Goal: Task Accomplishment & Management: Manage account settings

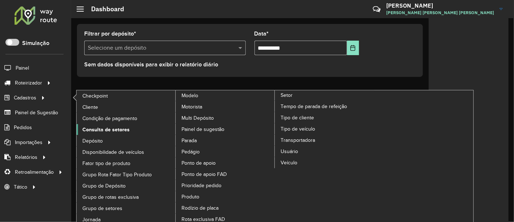
click at [121, 127] on span "Consulta de setores" at bounding box center [105, 130] width 47 height 8
click at [118, 126] on span "Consulta de setores" at bounding box center [105, 130] width 47 height 8
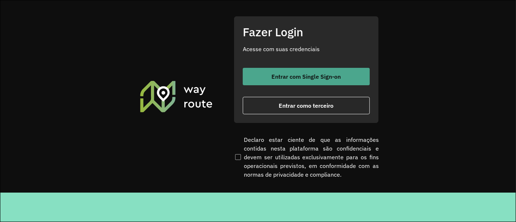
click at [281, 79] on span "Entrar com Single Sign-on" at bounding box center [306, 77] width 69 height 6
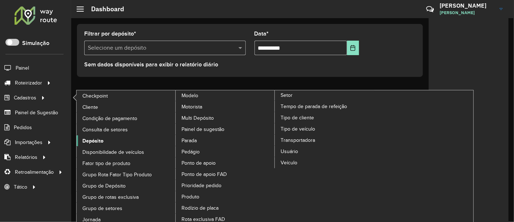
click at [102, 138] on span "Depósito" at bounding box center [92, 141] width 21 height 8
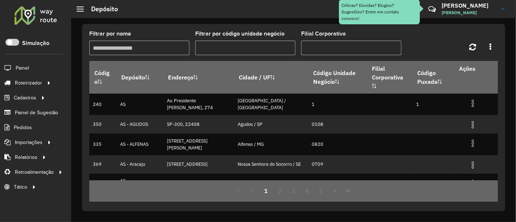
click at [162, 50] on input "Filtrar por nome" at bounding box center [139, 48] width 100 height 15
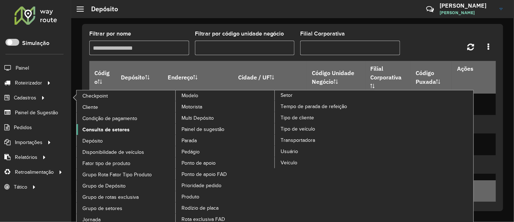
click at [118, 127] on span "Consulta de setores" at bounding box center [105, 130] width 47 height 8
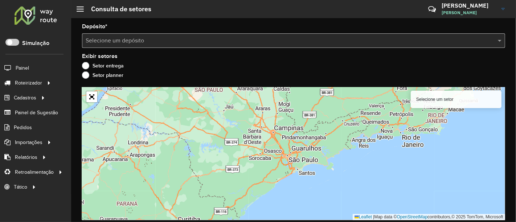
click at [226, 39] on input "text" at bounding box center [286, 41] width 401 height 9
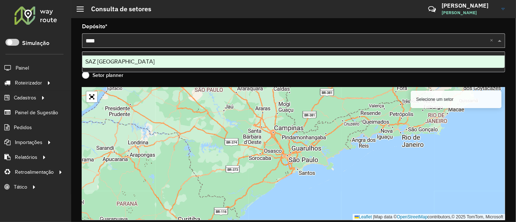
type input "*****"
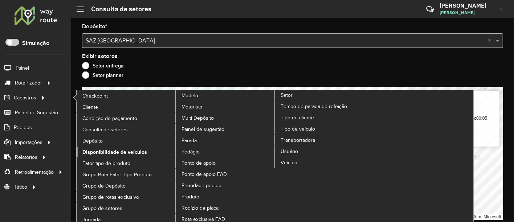
scroll to position [15, 0]
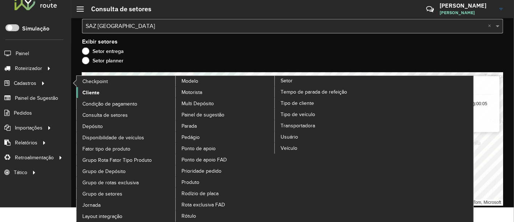
click at [92, 93] on span "Cliente" at bounding box center [90, 93] width 17 height 8
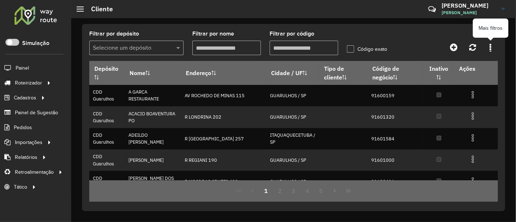
click at [494, 48] on link at bounding box center [490, 47] width 15 height 13
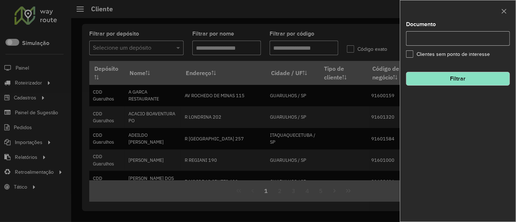
click at [359, 46] on div at bounding box center [258, 111] width 516 height 222
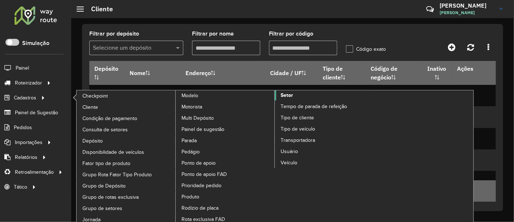
click at [287, 94] on span "Setor" at bounding box center [287, 95] width 12 height 8
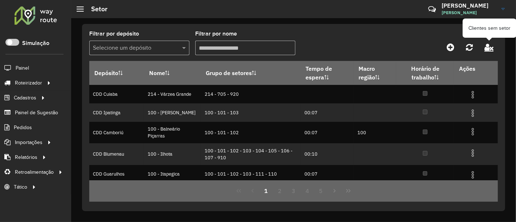
click at [485, 48] on icon at bounding box center [489, 47] width 9 height 8
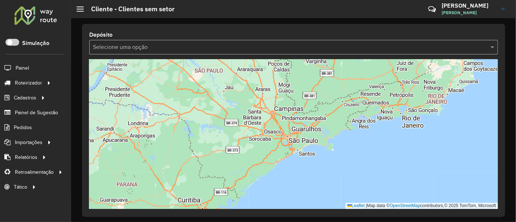
click at [218, 51] on input "text" at bounding box center [286, 47] width 387 height 9
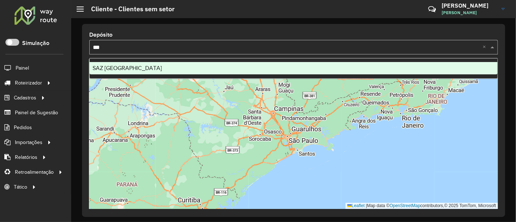
type input "****"
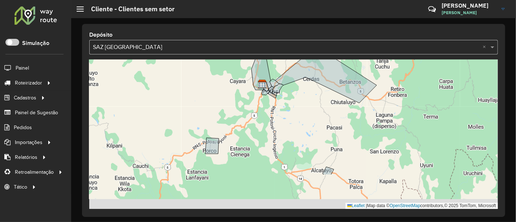
drag, startPoint x: 313, startPoint y: 116, endPoint x: 299, endPoint y: 102, distance: 20.0
click at [299, 102] on div "2 Leaflet | Map data © OpenStreetMap contributors,© 2025 TomTom, Microsoft" at bounding box center [293, 135] width 409 height 150
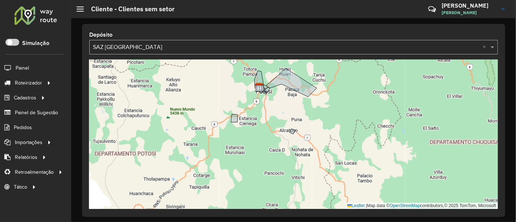
drag, startPoint x: 274, startPoint y: 95, endPoint x: 282, endPoint y: 159, distance: 64.8
click at [282, 159] on div "10 2 5 3 2 Leaflet | Map data © OpenStreetMap contributors,© 2025 TomTom, Micro…" at bounding box center [293, 135] width 409 height 150
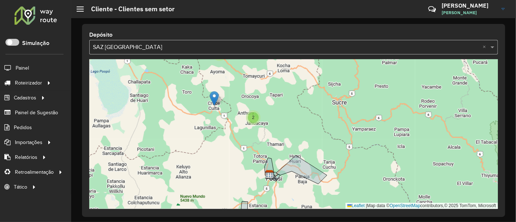
drag, startPoint x: 214, startPoint y: 90, endPoint x: 218, endPoint y: 122, distance: 32.5
click at [218, 122] on div "2 5 3 2 Leaflet | Map data © OpenStreetMap contributors,© 2025 TomTom, Microsoft" at bounding box center [293, 135] width 409 height 150
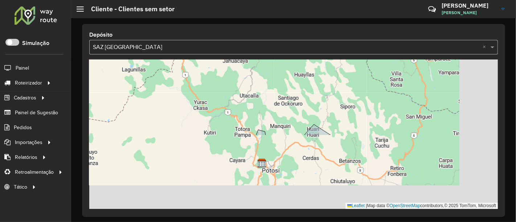
drag, startPoint x: 254, startPoint y: 111, endPoint x: 216, endPoint y: 69, distance: 57.8
click at [216, 69] on div "3 3 2 Leaflet | Map data © OpenStreetMap contributors,© 2025 TomTom, Microsoft" at bounding box center [293, 135] width 409 height 150
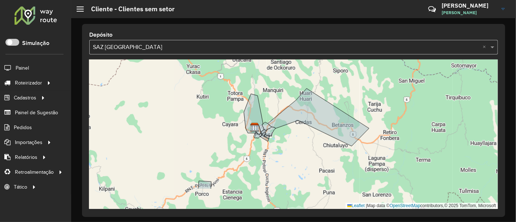
drag, startPoint x: 295, startPoint y: 126, endPoint x: 281, endPoint y: 81, distance: 47.3
click at [281, 81] on div "3 2 Leaflet | Map data © OpenStreetMap contributors,© 2025 TomTom, Microsoft" at bounding box center [293, 135] width 409 height 150
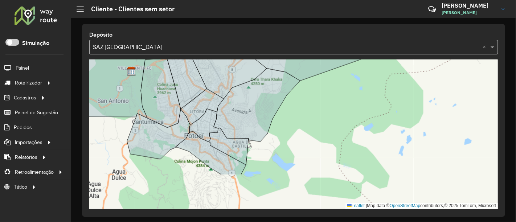
drag, startPoint x: 346, startPoint y: 171, endPoint x: 303, endPoint y: 118, distance: 67.9
click at [303, 118] on div "Leaflet | Map data © OpenStreetMap contributors,© 2025 TomTom, Microsoft" at bounding box center [293, 135] width 409 height 150
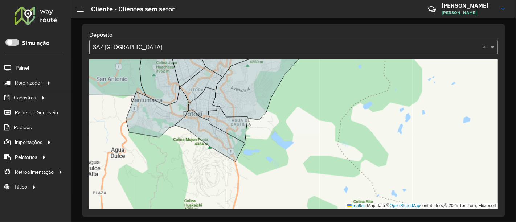
drag, startPoint x: 306, startPoint y: 152, endPoint x: 303, endPoint y: 129, distance: 23.8
click at [303, 129] on div "Leaflet | Map data © OpenStreetMap contributors,© 2025 TomTom, Microsoft" at bounding box center [293, 135] width 409 height 150
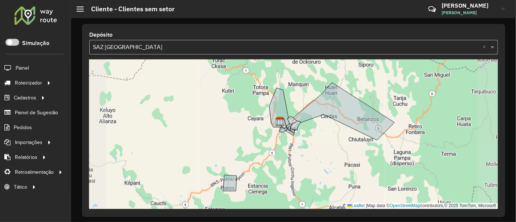
drag, startPoint x: 311, startPoint y: 124, endPoint x: 310, endPoint y: 103, distance: 20.4
click at [310, 103] on div "2 Leaflet | Map data © OpenStreetMap contributors,© 2025 TomTom, Microsoft" at bounding box center [293, 135] width 409 height 150
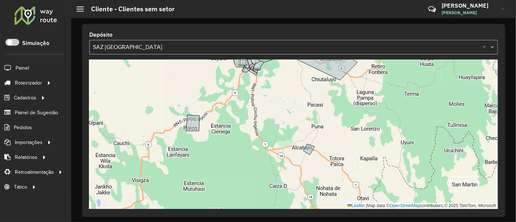
drag, startPoint x: 304, startPoint y: 113, endPoint x: 164, endPoint y: 23, distance: 166.8
click at [265, 111] on div "2 Leaflet | Map data © OpenStreetMap contributors,© 2025 TomTom, Microsoft" at bounding box center [293, 135] width 409 height 150
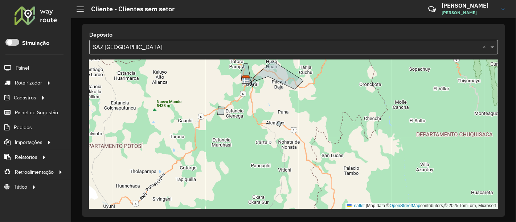
drag, startPoint x: 262, startPoint y: 101, endPoint x: 261, endPoint y: 122, distance: 20.4
click at [261, 122] on div "10 2 5 3 2 Leaflet | Map data © OpenStreetMap contributors,© 2025 TomTom, Micro…" at bounding box center [293, 135] width 409 height 150
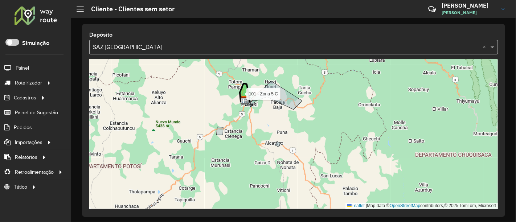
click at [248, 91] on icon at bounding box center [245, 93] width 10 height 20
click at [247, 90] on icon at bounding box center [245, 93] width 10 height 20
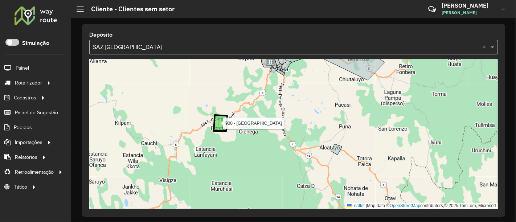
click at [219, 123] on icon at bounding box center [220, 123] width 13 height 16
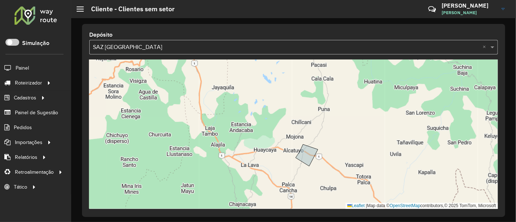
drag, startPoint x: 322, startPoint y: 144, endPoint x: 297, endPoint y: 130, distance: 29.1
click at [297, 130] on div "900 - Agua de Castilla y Porco Leaflet | Map data © OpenStreetMap contributors,…" at bounding box center [293, 135] width 409 height 150
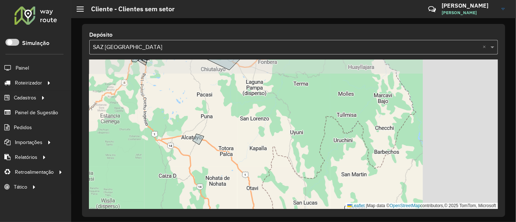
click at [132, 125] on div "2 Leaflet | Map data © OpenStreetMap contributors,© 2025 TomTom, Microsoft" at bounding box center [293, 135] width 409 height 150
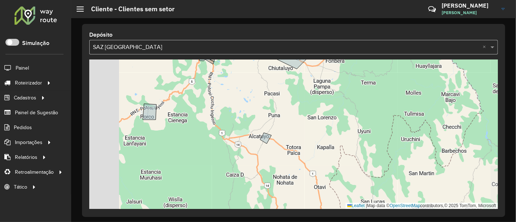
drag, startPoint x: 132, startPoint y: 125, endPoint x: 256, endPoint y: 126, distance: 123.0
click at [257, 126] on div "2 Leaflet | Map data © OpenStreetMap contributors,© 2025 TomTom, Microsoft" at bounding box center [293, 135] width 409 height 150
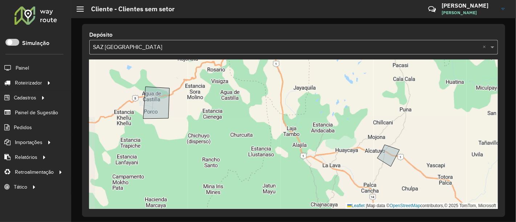
click at [154, 106] on icon at bounding box center [156, 103] width 26 height 32
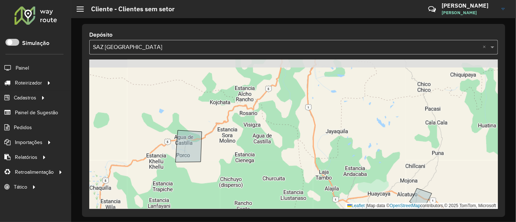
drag, startPoint x: 199, startPoint y: 132, endPoint x: 230, endPoint y: 173, distance: 51.6
click at [230, 173] on div "Leaflet | Map data © OpenStreetMap contributors,© 2025 TomTom, Microsoft" at bounding box center [293, 135] width 409 height 150
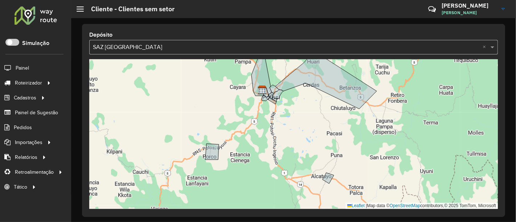
click at [155, 48] on input "text" at bounding box center [286, 47] width 387 height 9
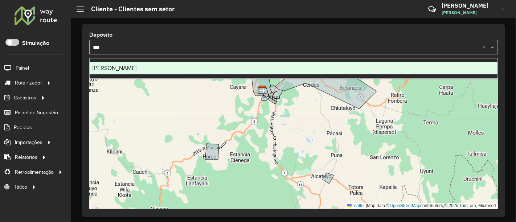
type input "****"
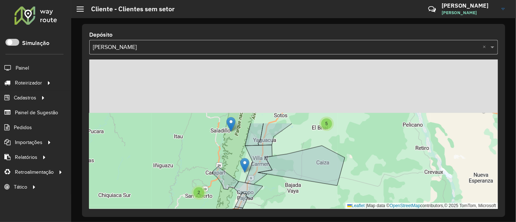
drag, startPoint x: 307, startPoint y: 156, endPoint x: 264, endPoint y: 207, distance: 67.0
click at [264, 207] on div "5 2 4 3 Leaflet | Map data © OpenStreetMap contributors,© 2025 TomTom, Microsoft" at bounding box center [293, 135] width 409 height 150
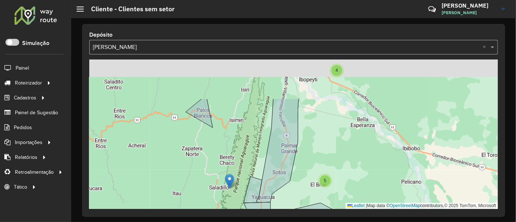
drag, startPoint x: 241, startPoint y: 154, endPoint x: 241, endPoint y: 178, distance: 23.6
click at [241, 178] on div "5 2 4 3 4 Leaflet | Map data © OpenStreetMap contributors,© 2025 TomTom, Micros…" at bounding box center [293, 135] width 409 height 150
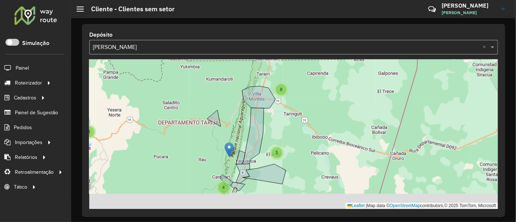
drag, startPoint x: 214, startPoint y: 107, endPoint x: 207, endPoint y: 75, distance: 32.8
click at [207, 75] on div "5 4 8 4 Leaflet | Map data © OpenStreetMap contributors,© 2025 TomTom, Microsoft" at bounding box center [293, 135] width 409 height 150
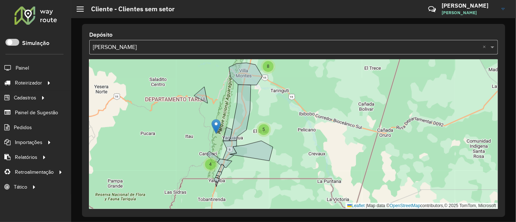
drag, startPoint x: 203, startPoint y: 85, endPoint x: 194, endPoint y: 74, distance: 14.5
click at [194, 74] on div "5 4 8 4 Leaflet | Map data © OpenStreetMap contributors,© 2025 TomTom, Microsoft" at bounding box center [293, 135] width 409 height 150
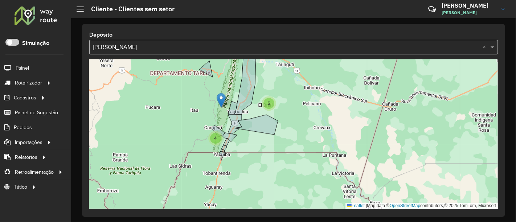
drag, startPoint x: 196, startPoint y: 140, endPoint x: 200, endPoint y: 115, distance: 25.5
click at [200, 115] on div "5 4 8 4 Leaflet | Map data © OpenStreetMap contributors,© 2025 TomTom, Microsoft" at bounding box center [293, 135] width 409 height 150
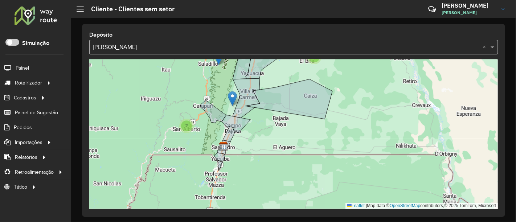
click at [200, 50] on input "text" at bounding box center [286, 47] width 387 height 9
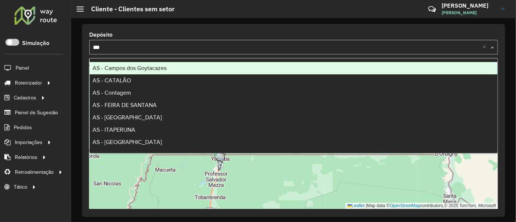
type input "****"
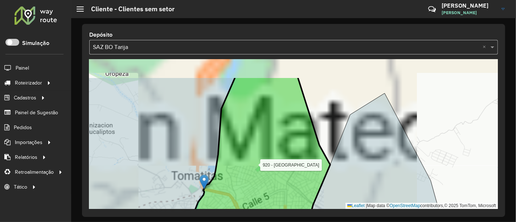
drag, startPoint x: 275, startPoint y: 101, endPoint x: 206, endPoint y: 196, distance: 117.5
click at [206, 196] on icon at bounding box center [258, 168] width 143 height 183
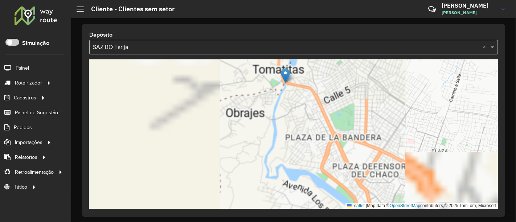
drag, startPoint x: 275, startPoint y: 115, endPoint x: 344, endPoint y: 8, distance: 126.5
click at [344, 8] on div "Cliente - Clientes sem setor Críticas? Dúvidas? Elogios? Sugestões? Entre em co…" at bounding box center [293, 111] width 445 height 222
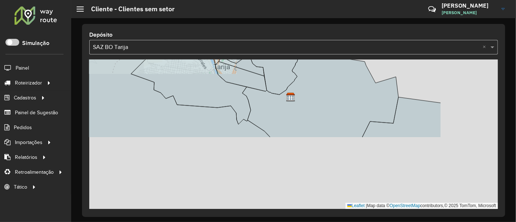
drag, startPoint x: 362, startPoint y: 101, endPoint x: 239, endPoint y: 6, distance: 155.5
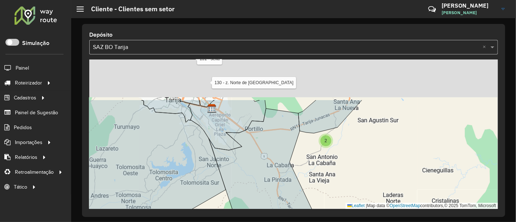
drag, startPoint x: 315, startPoint y: 136, endPoint x: 307, endPoint y: 154, distance: 18.9
click at [307, 154] on div "2 131 - sella 130 - z. Norte de Circunvalación Leaflet | Map data © OpenStreetM…" at bounding box center [293, 135] width 409 height 150
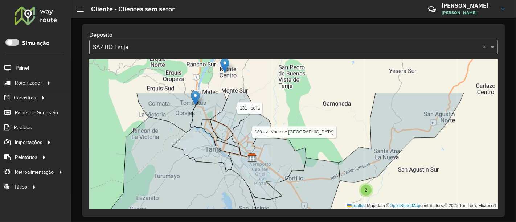
drag, startPoint x: 268, startPoint y: 86, endPoint x: 360, endPoint y: 181, distance: 131.9
click at [369, 189] on div "2 131 - sella 130 - z. Norte de Circunvalación Leaflet | Map data © OpenStreetM…" at bounding box center [293, 135] width 409 height 150
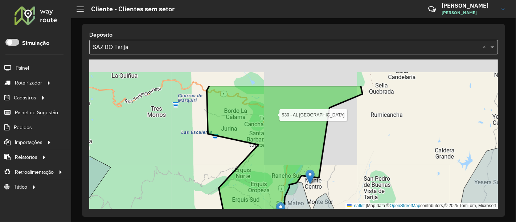
drag, startPoint x: 242, startPoint y: 98, endPoint x: 252, endPoint y: 167, distance: 69.6
click at [271, 196] on icon at bounding box center [285, 165] width 156 height 158
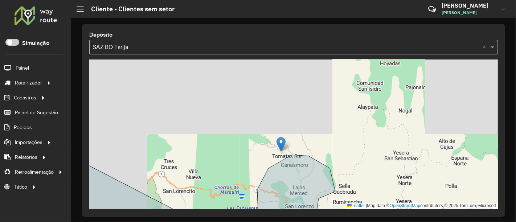
drag, startPoint x: 237, startPoint y: 136, endPoint x: 252, endPoint y: 159, distance: 27.9
click at [252, 159] on div "2 2 131 - sella 130 - z. Norte de Circunvalación 930 - AL SAN LORENZO Leaflet |…" at bounding box center [293, 135] width 409 height 150
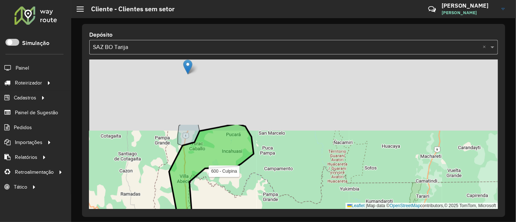
drag, startPoint x: 202, startPoint y: 81, endPoint x: 188, endPoint y: 161, distance: 81.1
click at [188, 161] on icon at bounding box center [211, 190] width 85 height 132
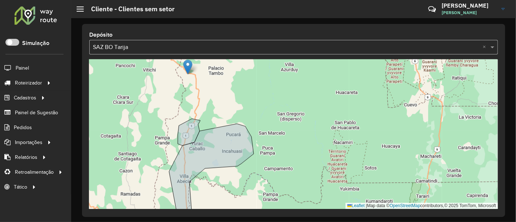
drag, startPoint x: 219, startPoint y: 99, endPoint x: 221, endPoint y: 79, distance: 20.4
click at [221, 83] on div "2 5 131 - sella 130 - z. Norte de Circunvalación 601 - Camargo Leaflet | Map da…" at bounding box center [293, 135] width 409 height 150
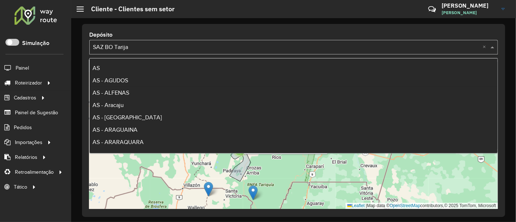
click at [218, 42] on div "Selecione uma opção × SAZ BO Tarija ×" at bounding box center [293, 47] width 409 height 15
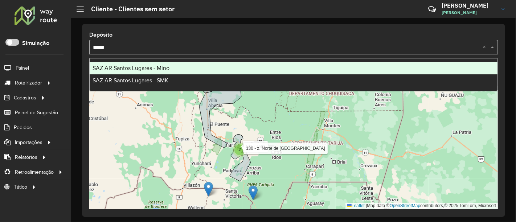
type input "******"
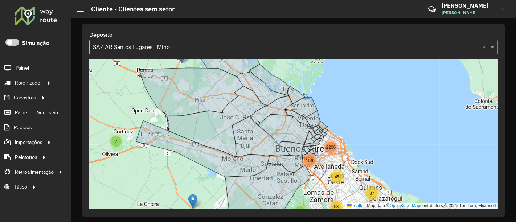
drag, startPoint x: 135, startPoint y: 99, endPoint x: 158, endPoint y: 169, distance: 73.9
click at [158, 169] on div "2 2 2 20 3 2 4 5 12 63 87 45 156 2206 Leaflet | Map data © OpenStreetMap contri…" at bounding box center [293, 135] width 409 height 150
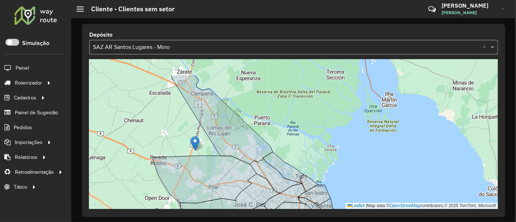
drag, startPoint x: 140, startPoint y: 147, endPoint x: 139, endPoint y: 169, distance: 22.5
click at [139, 169] on div "2 2 20 3 2 4 5 12 63 87 45 156 2206 3 2 220 - Lujan/Ituzaingo - I40 Leaflet | M…" at bounding box center [293, 135] width 409 height 150
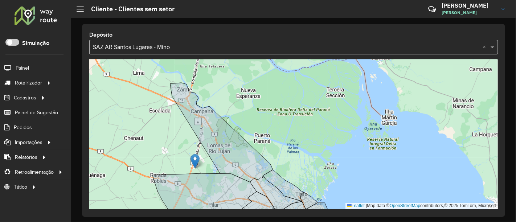
drag, startPoint x: 139, startPoint y: 169, endPoint x: 122, endPoint y: 90, distance: 81.1
click at [122, 90] on div "2 20 3 2 4 5 12 63 87 45 156 2206 3 220 - Lujan/Ituzaingo - I40 Leaflet | Map d…" at bounding box center [293, 135] width 409 height 150
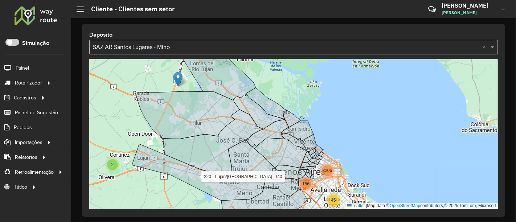
drag, startPoint x: 137, startPoint y: 126, endPoint x: 135, endPoint y: 99, distance: 27.7
click at [135, 99] on div "2 20 3 2 4 5 12 63 87 45 156 2206 2 2 220 - Lujan/Ituzaingo - I40 Leaflet | Map…" at bounding box center [293, 135] width 409 height 150
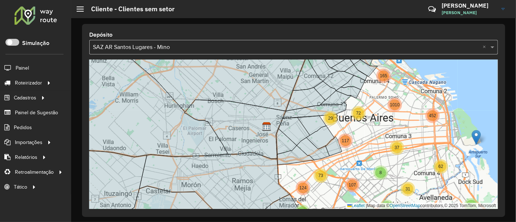
click at [275, 49] on input "text" at bounding box center [286, 47] width 387 height 9
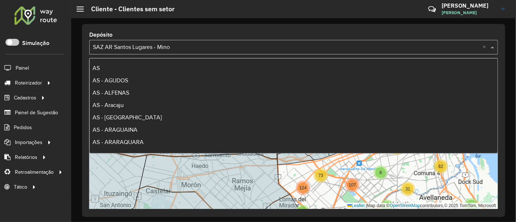
scroll to position [3045, 0]
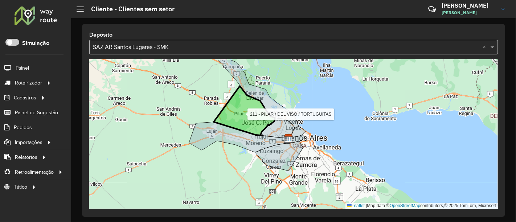
drag, startPoint x: 262, startPoint y: 92, endPoint x: 258, endPoint y: 107, distance: 15.8
click at [258, 107] on icon at bounding box center [244, 110] width 61 height 49
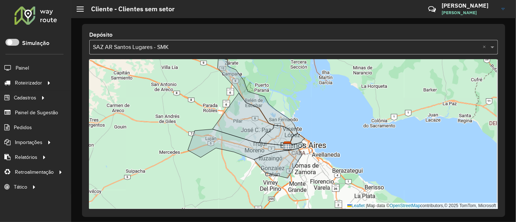
drag, startPoint x: 199, startPoint y: 95, endPoint x: 197, endPoint y: 134, distance: 39.6
click at [197, 134] on div "Leaflet | Map data © OpenStreetMap contributors,© 2025 TomTom, Microsoft" at bounding box center [293, 135] width 409 height 150
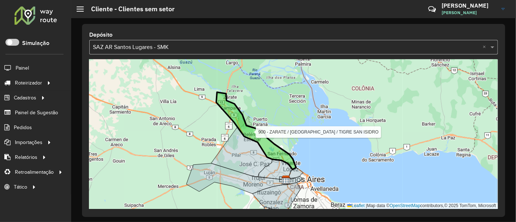
click at [232, 117] on icon at bounding box center [256, 130] width 80 height 77
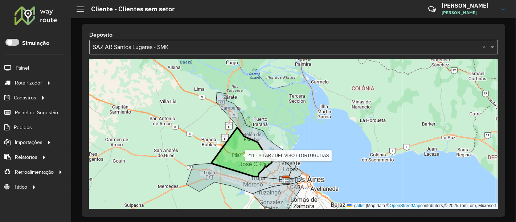
click at [240, 147] on icon at bounding box center [241, 151] width 61 height 49
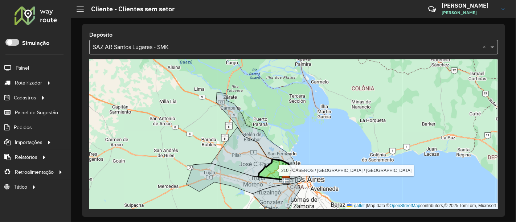
click at [278, 171] on icon at bounding box center [275, 169] width 34 height 21
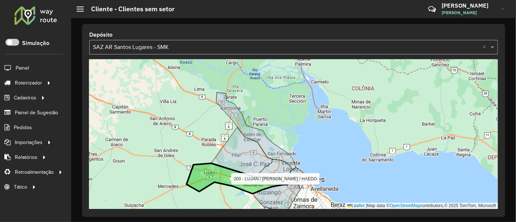
click at [243, 184] on icon at bounding box center [237, 178] width 101 height 30
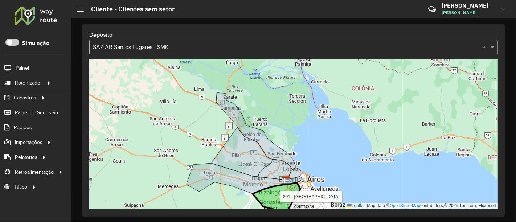
click at [273, 195] on icon at bounding box center [277, 198] width 48 height 30
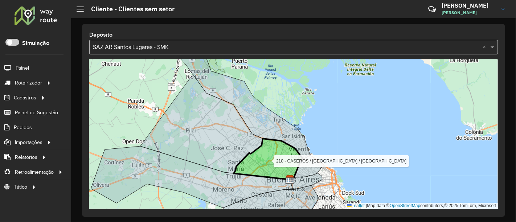
click at [274, 170] on icon at bounding box center [268, 159] width 69 height 41
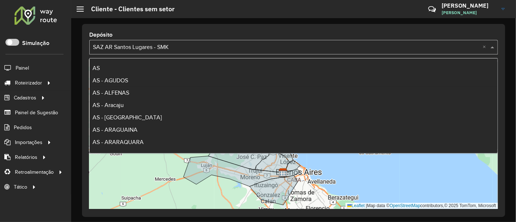
click at [209, 45] on input "text" at bounding box center [286, 47] width 387 height 9
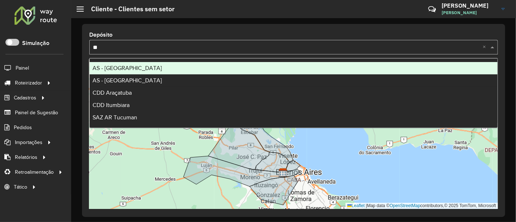
scroll to position [0, 0]
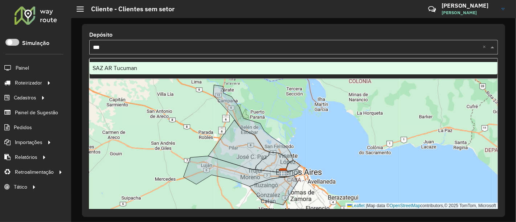
type input "****"
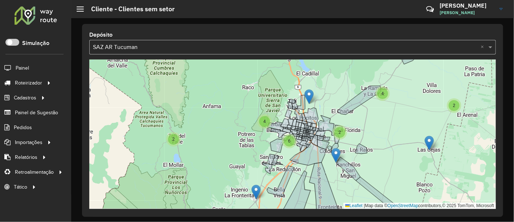
drag, startPoint x: 89, startPoint y: 106, endPoint x: 85, endPoint y: 4, distance: 101.7
click at [0, 0] on span "Cliente" at bounding box center [0, 0] width 0 height 0
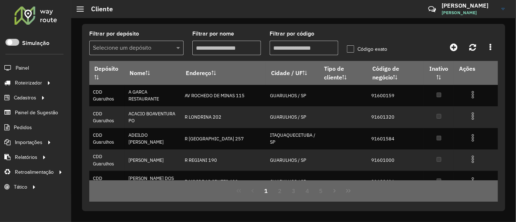
click at [155, 43] on div "Selecione um depósito" at bounding box center [136, 48] width 94 height 15
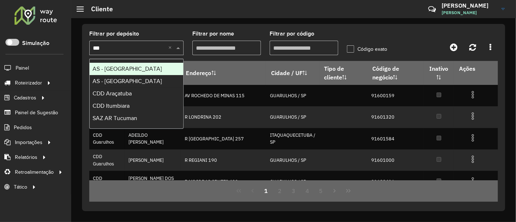
type input "****"
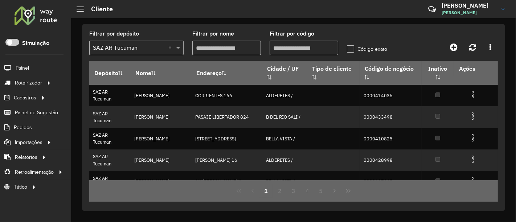
click at [287, 46] on input "Filtrar por código" at bounding box center [304, 48] width 69 height 15
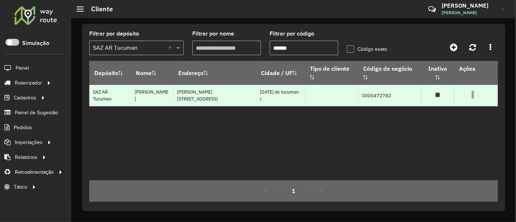
type input "******"
click at [469, 90] on img at bounding box center [473, 94] width 9 height 9
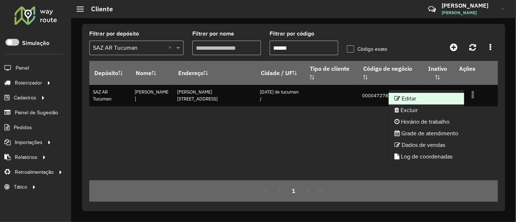
click at [455, 93] on li "Editar" at bounding box center [426, 99] width 75 height 12
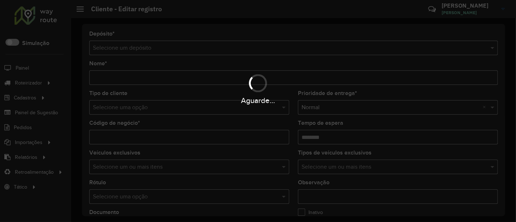
type input "*******"
type input "**********"
type input "********"
type input "**********"
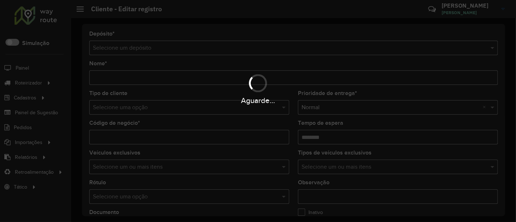
type input "**********"
type input "*********"
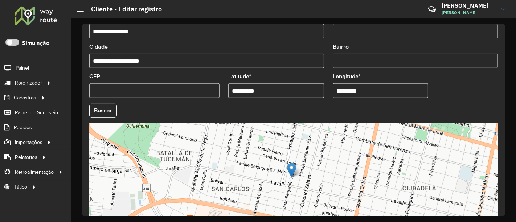
scroll to position [282, 0]
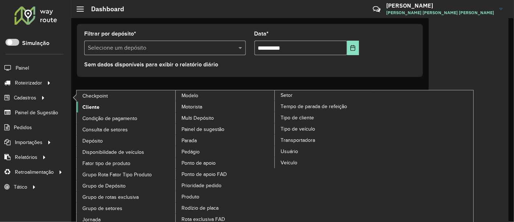
click at [89, 106] on span "Cliente" at bounding box center [90, 107] width 17 height 8
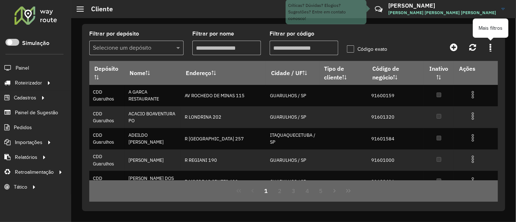
click at [492, 52] on link at bounding box center [490, 47] width 15 height 13
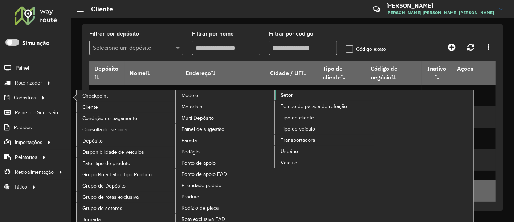
click at [290, 93] on span "Setor" at bounding box center [287, 95] width 12 height 8
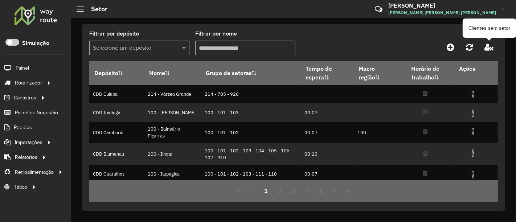
click at [489, 50] on icon at bounding box center [489, 47] width 9 height 8
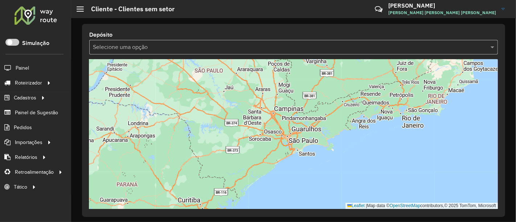
click at [279, 43] on input "text" at bounding box center [286, 47] width 387 height 9
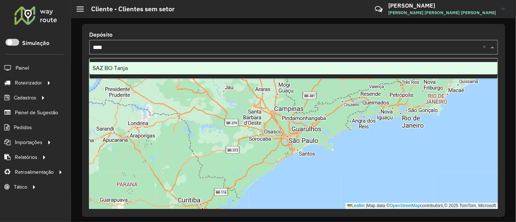
type input "*****"
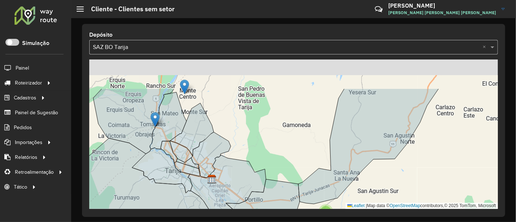
drag, startPoint x: 179, startPoint y: 71, endPoint x: 276, endPoint y: 174, distance: 141.7
click at [276, 174] on div "2 Leaflet | Map data © OpenStreetMap contributors,© 2025 TomTom, Microsoft" at bounding box center [293, 135] width 409 height 150
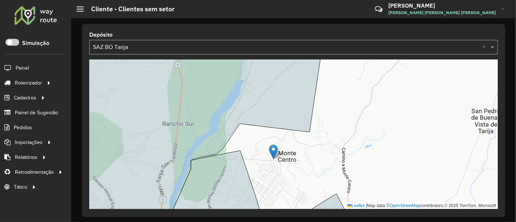
click at [218, 44] on input "text" at bounding box center [286, 47] width 387 height 9
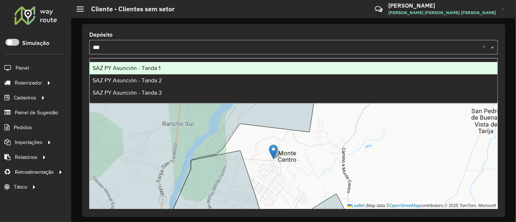
type input "****"
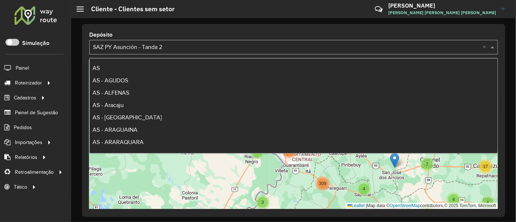
click at [182, 41] on div "Selecione uma opção × SAZ PY Asunción - Tanda 2 ×" at bounding box center [293, 47] width 409 height 15
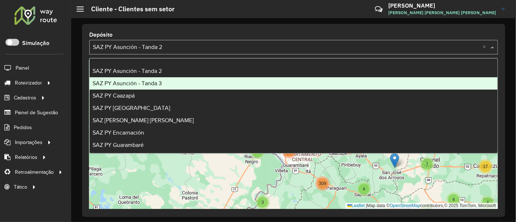
click at [175, 77] on div "SAZ PY Asunción - Tanda 3" at bounding box center [294, 83] width 408 height 12
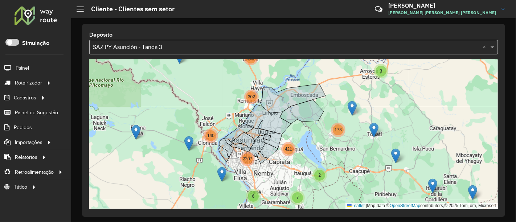
drag, startPoint x: 337, startPoint y: 107, endPoint x: 299, endPoint y: 129, distance: 43.6
click at [300, 129] on div "3 5 4 7 7 4 17 2 3 3 2 6 111 2 173 7 140 421 302 2207 Leaflet | Map data © Open…" at bounding box center [293, 135] width 409 height 150
click at [177, 49] on input "text" at bounding box center [286, 47] width 387 height 9
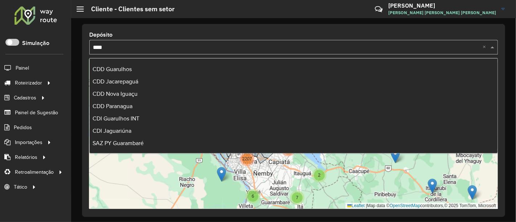
scroll to position [0, 0]
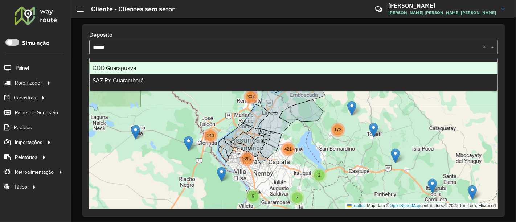
type input "******"
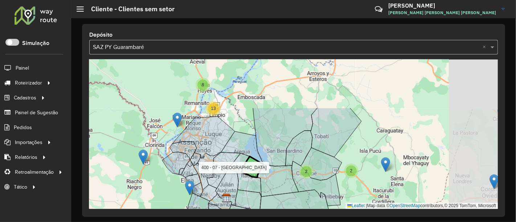
drag, startPoint x: 320, startPoint y: 103, endPoint x: 253, endPoint y: 167, distance: 92.2
click at [253, 167] on icon at bounding box center [252, 166] width 22 height 21
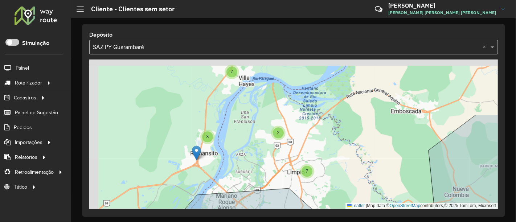
drag, startPoint x: 201, startPoint y: 105, endPoint x: 248, endPoint y: 175, distance: 84.4
click at [248, 175] on div "2 7 2 3 7 Leaflet | Map data © OpenStreetMap contributors,© 2025 TomTom, Micros…" at bounding box center [293, 135] width 409 height 150
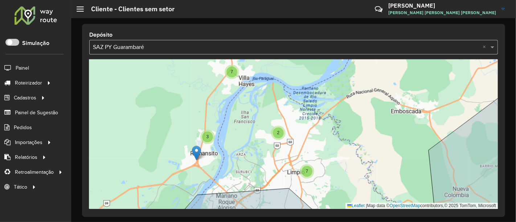
click at [196, 152] on img at bounding box center [196, 153] width 9 height 15
click at [206, 139] on div "3" at bounding box center [207, 136] width 11 height 11
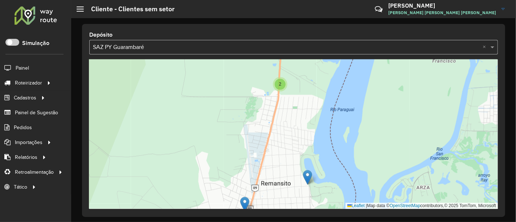
click at [280, 86] on span "2" at bounding box center [280, 84] width 3 height 5
click at [296, 75] on img at bounding box center [293, 80] width 9 height 15
click at [294, 78] on img at bounding box center [293, 80] width 9 height 15
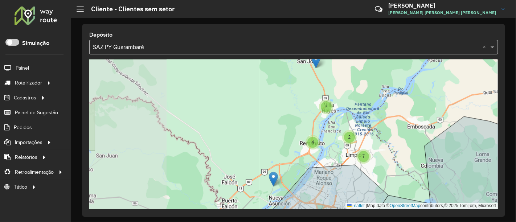
drag, startPoint x: 380, startPoint y: 173, endPoint x: 350, endPoint y: 53, distance: 124.6
click at [351, 53] on div "Depósito Selecione uma opção × SAZ PY Guarambaré × 2 7 2 4 7 Leaflet | Map data…" at bounding box center [293, 120] width 423 height 193
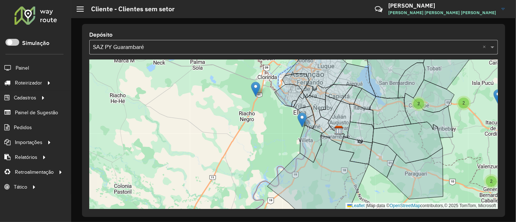
click at [315, 43] on input "text" at bounding box center [286, 47] width 387 height 9
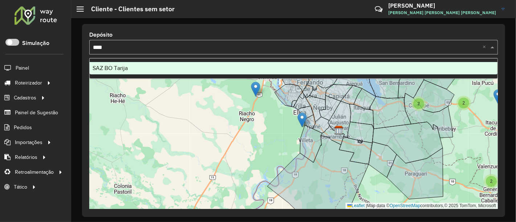
type input "*****"
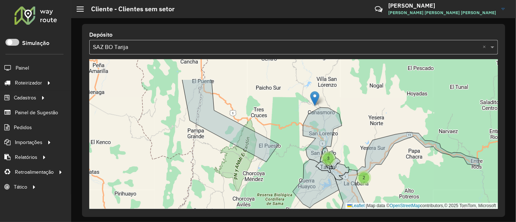
drag, startPoint x: 251, startPoint y: 98, endPoint x: 306, endPoint y: 132, distance: 64.6
click at [306, 132] on div "3 2 Leaflet | Map data © OpenStreetMap contributors,© 2025 TomTom, Microsoft" at bounding box center [293, 135] width 409 height 150
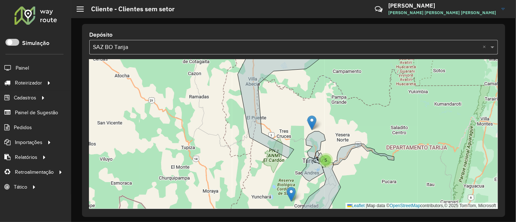
drag, startPoint x: 275, startPoint y: 107, endPoint x: 260, endPoint y: 134, distance: 30.9
click at [260, 135] on div "2 5 Leaflet | Map data © OpenStreetMap contributors,© 2025 TomTom, Microsoft" at bounding box center [293, 135] width 409 height 150
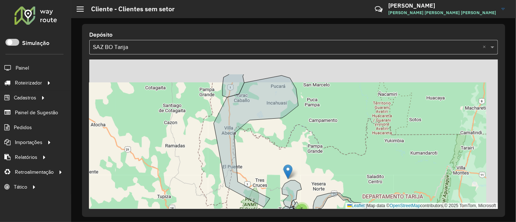
drag, startPoint x: 276, startPoint y: 128, endPoint x: 268, endPoint y: 143, distance: 17.2
click at [268, 143] on div "2 5 Leaflet | Map data © OpenStreetMap contributors,© 2025 TomTom, Microsoft" at bounding box center [293, 135] width 409 height 150
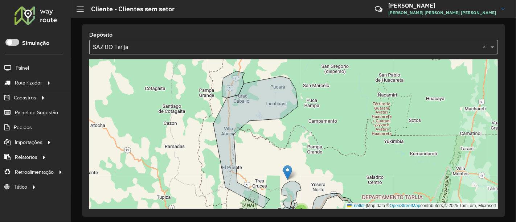
click at [271, 149] on div "2 5 Leaflet | Map data © OpenStreetMap contributors,© 2025 TomTom, Microsoft" at bounding box center [293, 135] width 409 height 150
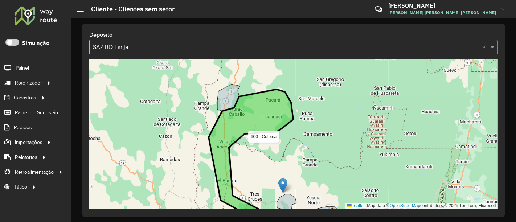
click at [261, 124] on icon at bounding box center [251, 155] width 85 height 132
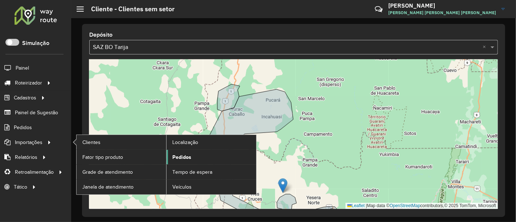
click at [190, 152] on link "Pedidos" at bounding box center [212, 157] width 90 height 15
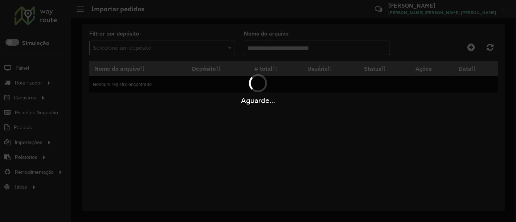
click at [210, 50] on div "Aguarde..." at bounding box center [258, 111] width 516 height 222
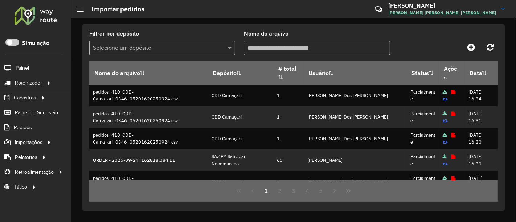
click at [210, 50] on input "text" at bounding box center [155, 48] width 124 height 9
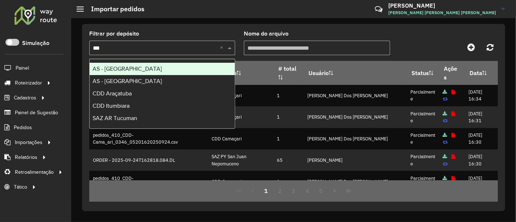
type input "****"
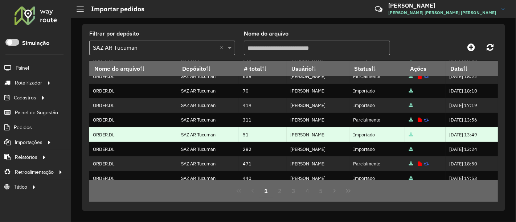
scroll to position [40, 0]
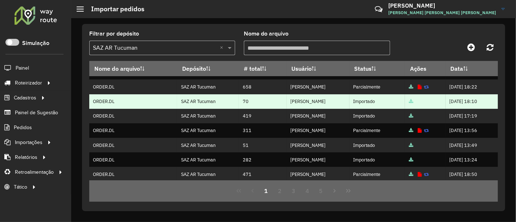
click at [413, 102] on icon at bounding box center [411, 101] width 4 height 5
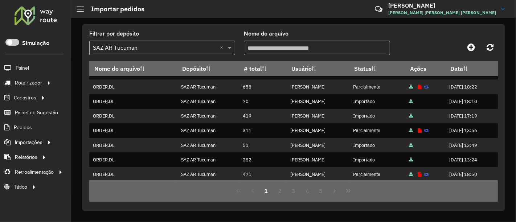
click at [328, 37] on div "Nome do arquivo" at bounding box center [317, 43] width 146 height 24
click at [308, 35] on div "Nome do arquivo" at bounding box center [317, 43] width 146 height 24
click at [349, 212] on div "Filtrar por depósito Selecione um depósito × SAZ AR Tucuman × Nome do arquivo N…" at bounding box center [293, 120] width 445 height 204
click at [207, 34] on div "Filtrar por depósito Selecione um depósito × SAZ AR Tucuman ×" at bounding box center [162, 43] width 146 height 24
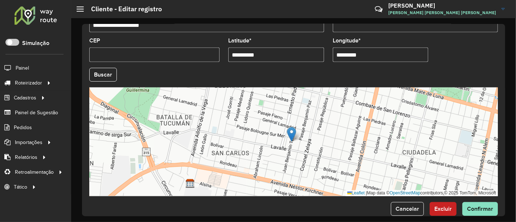
scroll to position [317, 0]
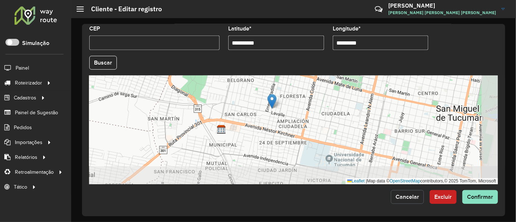
click at [415, 194] on span "Cancelar" at bounding box center [408, 197] width 24 height 6
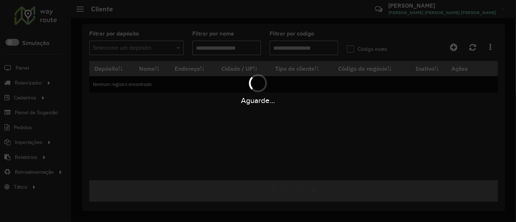
type input "******"
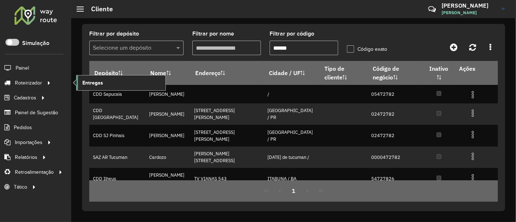
click at [102, 84] on link "Entregas" at bounding box center [121, 82] width 89 height 15
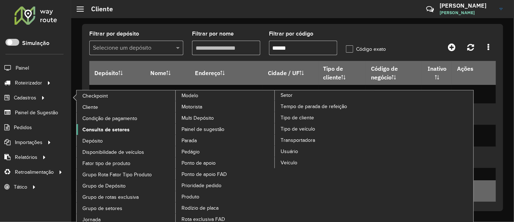
click at [108, 126] on span "Consulta de setores" at bounding box center [105, 130] width 47 height 8
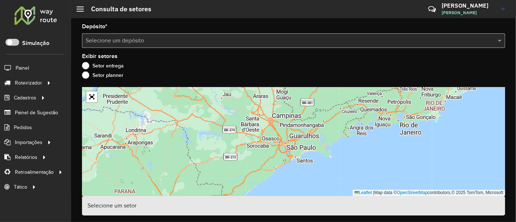
click at [223, 39] on input "text" at bounding box center [286, 41] width 401 height 9
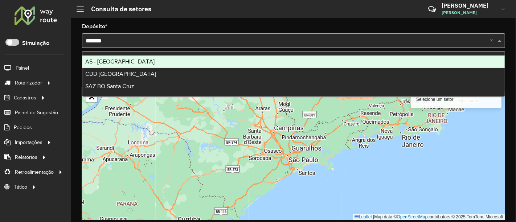
type input "********"
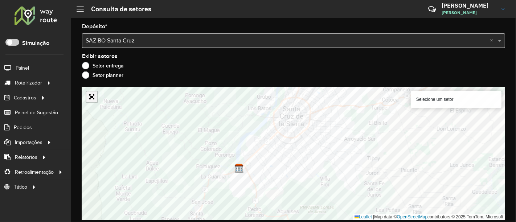
click at [92, 101] on link "Abrir mapa em tela cheia" at bounding box center [91, 96] width 11 height 11
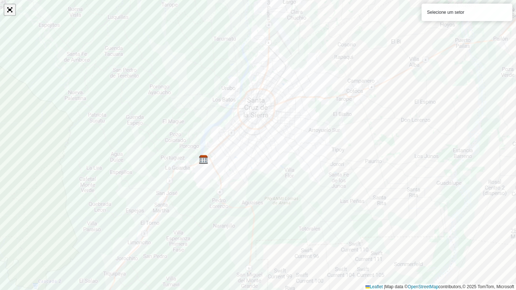
click at [11, 10] on link "Abrir mapa em tela cheia" at bounding box center [9, 9] width 11 height 11
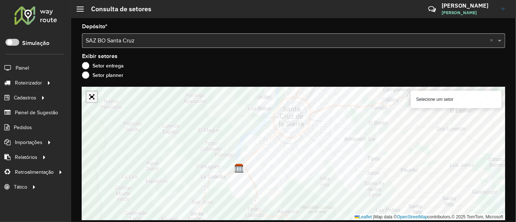
click at [92, 98] on link "Abrir mapa em tela cheia" at bounding box center [91, 96] width 11 height 11
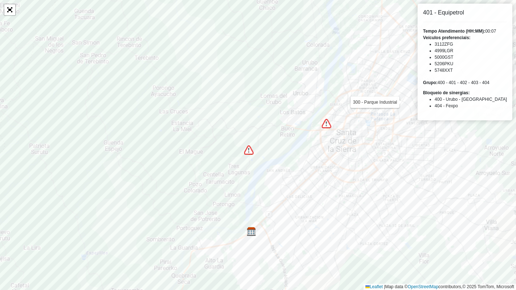
drag, startPoint x: 428, startPoint y: 82, endPoint x: 496, endPoint y: 82, distance: 67.9
click at [496, 82] on div "Grupo: 400 - 401 - 402 - 403 - 404" at bounding box center [465, 82] width 84 height 7
drag, startPoint x: 427, startPoint y: 92, endPoint x: 462, endPoint y: 111, distance: 39.5
click at [462, 111] on div "401 - Equipetrol Tempo Atendimento (HH:MM): 00:07 Veículos preferenciais: 3112Z…" at bounding box center [465, 62] width 95 height 117
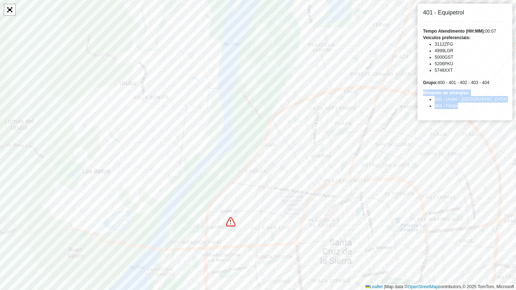
drag, startPoint x: 428, startPoint y: 37, endPoint x: 457, endPoint y: 70, distance: 44.5
click at [457, 70] on div "Veículos preferenciais: 3112ZFG 4999LGR 5000GST 5206PKU 5748XXT" at bounding box center [465, 53] width 84 height 39
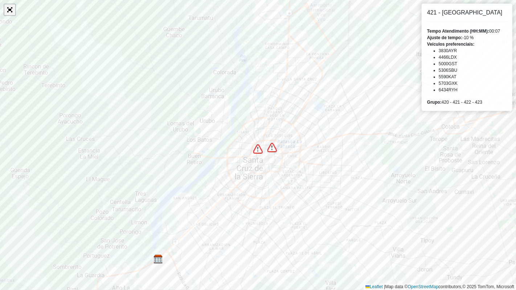
click at [10, 6] on link "Abrir mapa em tela cheia" at bounding box center [9, 9] width 11 height 11
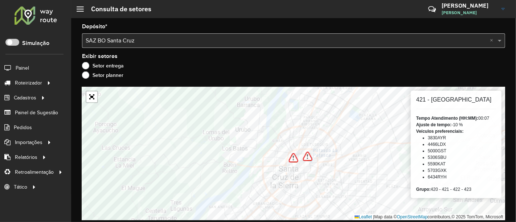
click at [190, 38] on input "text" at bounding box center [286, 41] width 401 height 9
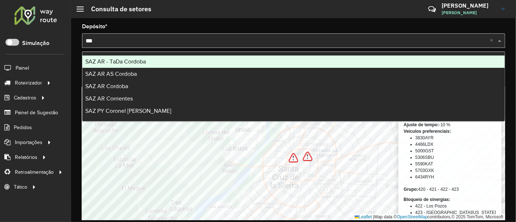
type input "****"
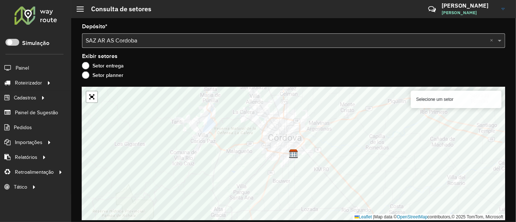
click at [235, 37] on input "text" at bounding box center [286, 41] width 401 height 9
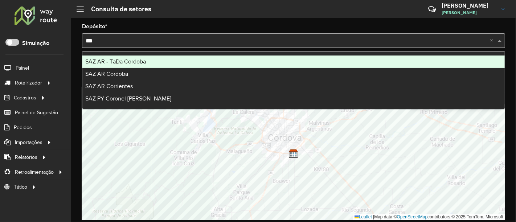
type input "****"
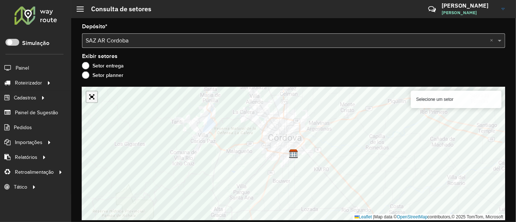
click at [94, 99] on link "Abrir mapa em tela cheia" at bounding box center [91, 96] width 11 height 11
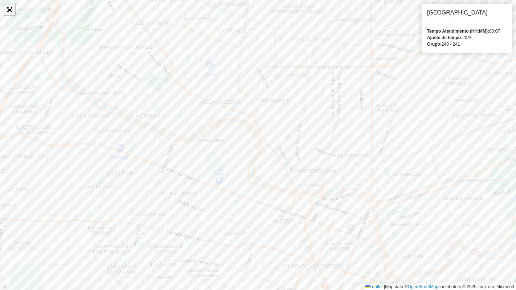
click at [11, 9] on link "Abrir mapa em tela cheia" at bounding box center [9, 9] width 11 height 11
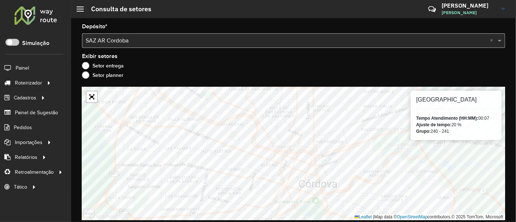
click at [162, 44] on input "text" at bounding box center [286, 41] width 401 height 9
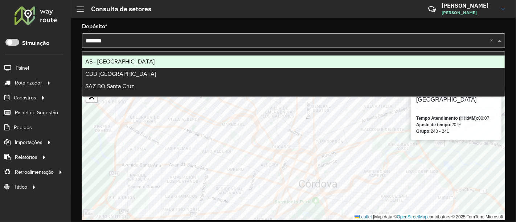
type input "********"
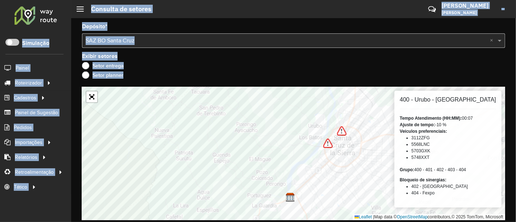
click at [229, 128] on hb-app "Aguarde... Pop-up bloqueado! Seu navegador bloqueou automáticamente a abertura …" at bounding box center [258, 111] width 516 height 222
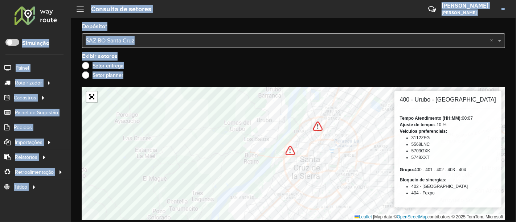
drag, startPoint x: 168, startPoint y: 73, endPoint x: 176, endPoint y: 77, distance: 8.6
click at [168, 73] on div "Setor planner" at bounding box center [293, 77] width 423 height 9
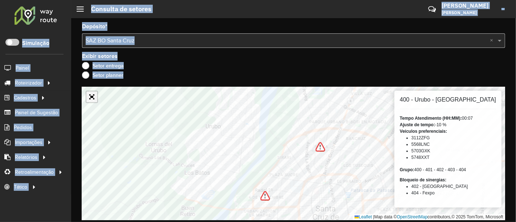
click at [91, 99] on link "Abrir mapa em tela cheia" at bounding box center [91, 96] width 11 height 11
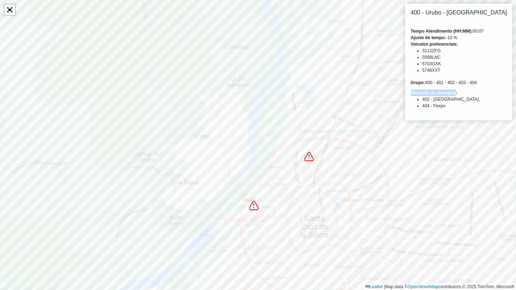
drag, startPoint x: 426, startPoint y: 94, endPoint x: 473, endPoint y: 93, distance: 46.5
click at [473, 93] on div "400 - Urubo - Porongo Tempo Atendimento (HH:MM): 00:07 Ajuste de tempo: -10 % V…" at bounding box center [458, 62] width 107 height 117
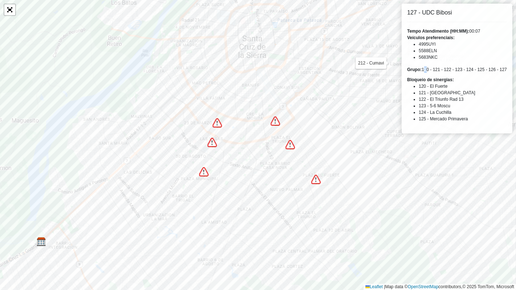
click at [425, 70] on div "Grupo: 120 - 121 - 122 - 123 - 124 - 125 - 126 - 127" at bounding box center [457, 69] width 100 height 7
drag, startPoint x: 414, startPoint y: 71, endPoint x: 419, endPoint y: 70, distance: 5.2
click at [419, 70] on strong "Grupo:" at bounding box center [414, 69] width 15 height 5
drag, startPoint x: 420, startPoint y: 84, endPoint x: 469, endPoint y: 120, distance: 60.5
click at [469, 120] on ul "120 - El Fuerte 121 - Nueva Ramada 122 - El Triunfo Rad 13 123 - 5-6 Moscu 124 …" at bounding box center [457, 102] width 100 height 39
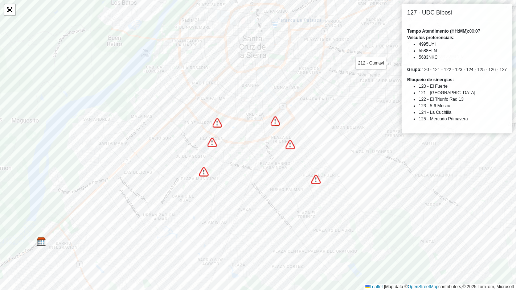
click at [417, 85] on ul "120 - El Fuerte 121 - Nueva Ramada 122 - El Triunfo Rad 13 123 - 5-6 Moscu 124 …" at bounding box center [457, 102] width 100 height 39
drag, startPoint x: 418, startPoint y: 85, endPoint x: 471, endPoint y: 124, distance: 65.6
click at [471, 124] on div "127 - UDC Bibosi Tempo Atendimento (HH:MM): 00:07 Veículos preferenciais: 4995U…" at bounding box center [457, 69] width 111 height 130
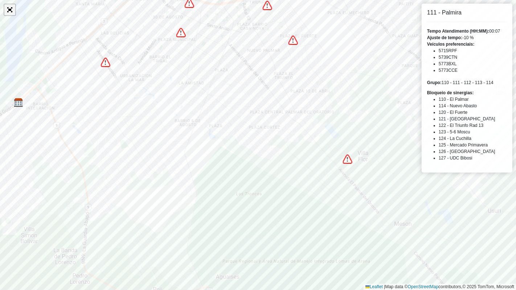
click at [9, 10] on link "Abrir mapa em tela cheia" at bounding box center [9, 9] width 11 height 11
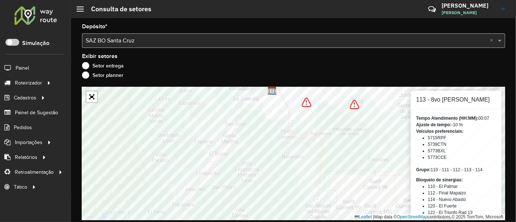
drag, startPoint x: 418, startPoint y: 170, endPoint x: 482, endPoint y: 171, distance: 64.6
click at [482, 171] on div "Grupo: 110 - 111 - 112 - 113 - 114" at bounding box center [456, 170] width 80 height 7
click at [86, 83] on span "Entregas" at bounding box center [92, 83] width 21 height 8
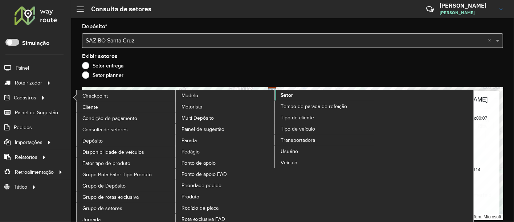
click at [287, 94] on span "Setor" at bounding box center [287, 95] width 12 height 8
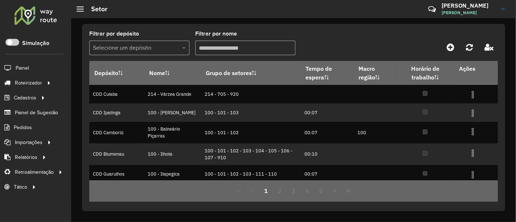
click at [183, 49] on span at bounding box center [184, 48] width 9 height 9
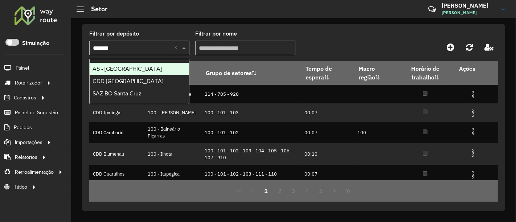
type input "********"
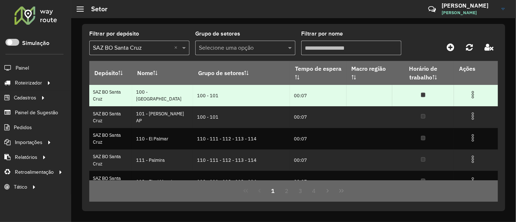
click at [473, 95] on img at bounding box center [473, 94] width 9 height 9
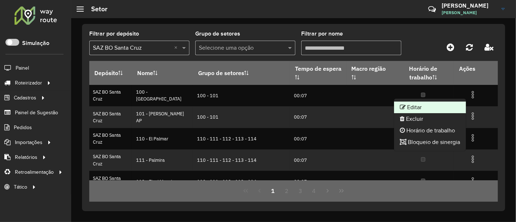
click at [449, 106] on li "Editar" at bounding box center [430, 108] width 72 height 12
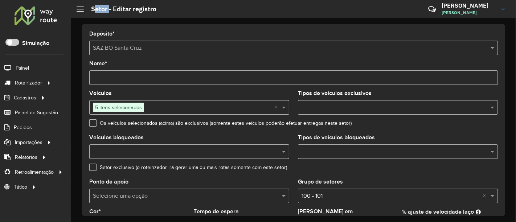
click at [109, 11] on h2 "Setor - Editar registro" at bounding box center [120, 9] width 73 height 8
drag, startPoint x: 93, startPoint y: 32, endPoint x: 124, endPoint y: 33, distance: 30.5
click at [124, 33] on div "Depósito * Selecione um depósito × SAZ BO Santa Cruz" at bounding box center [293, 43] width 409 height 24
click at [125, 36] on div "Depósito * Selecione um depósito × SAZ BO Santa Cruz" at bounding box center [293, 43] width 409 height 24
click at [89, 65] on label "Nome *" at bounding box center [98, 63] width 18 height 9
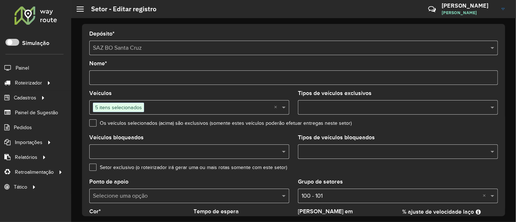
click at [89, 70] on input "Nome *" at bounding box center [293, 77] width 409 height 15
drag, startPoint x: 90, startPoint y: 64, endPoint x: 110, endPoint y: 63, distance: 19.6
click at [110, 63] on div "Nome *" at bounding box center [293, 73] width 409 height 24
drag, startPoint x: 117, startPoint y: 95, endPoint x: 89, endPoint y: 93, distance: 27.7
click at [89, 93] on div "Veículos 5 itens selecionados ×" at bounding box center [189, 103] width 200 height 24
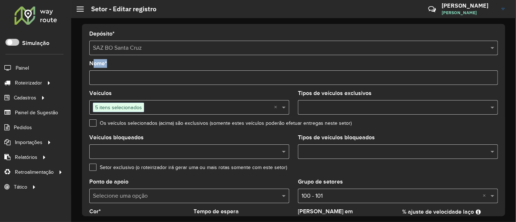
click at [128, 106] on span "5 itens selecionados" at bounding box center [118, 107] width 50 height 9
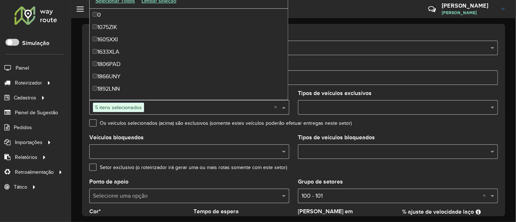
scroll to position [1282, 0]
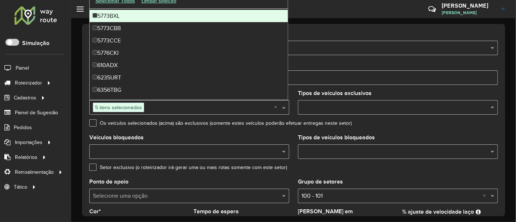
click at [128, 106] on span "5 itens selecionados" at bounding box center [118, 107] width 50 height 9
click at [85, 110] on formly-field "Veículos 5 itens selecionados ×" at bounding box center [189, 106] width 209 height 30
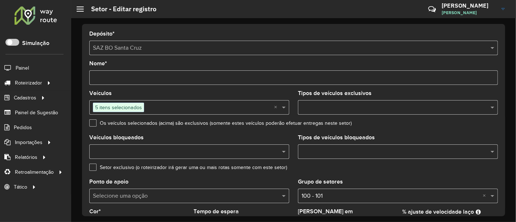
click at [117, 110] on span "5 itens selecionados" at bounding box center [118, 107] width 50 height 9
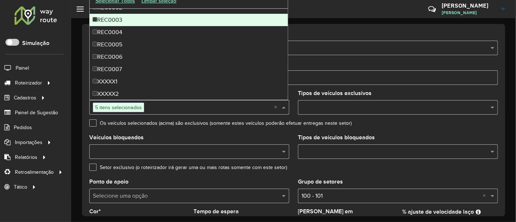
scroll to position [1528, 0]
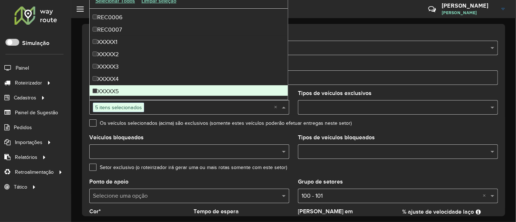
click at [85, 94] on formly-field "Veículos 5 itens selecionados ×" at bounding box center [189, 106] width 209 height 30
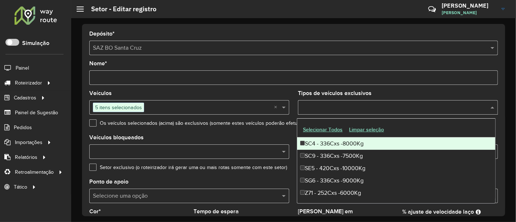
click at [324, 109] on input "text" at bounding box center [394, 107] width 189 height 9
click at [282, 127] on label "Os veículos selecionados (acima) são exclusivos (somente estes veículos poderão…" at bounding box center [220, 123] width 262 height 8
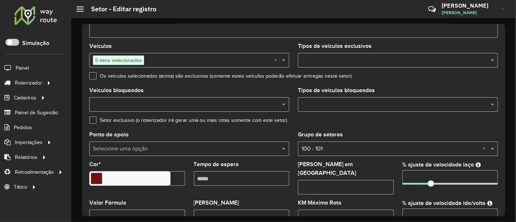
scroll to position [0, 0]
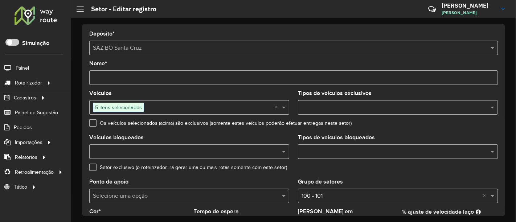
drag, startPoint x: 111, startPoint y: 93, endPoint x: 89, endPoint y: 94, distance: 21.8
click at [89, 94] on formly-field "Veículos 5 itens selecionados ×" at bounding box center [189, 106] width 209 height 30
click at [196, 95] on div "Veículos 5 itens selecionados ×" at bounding box center [189, 103] width 200 height 24
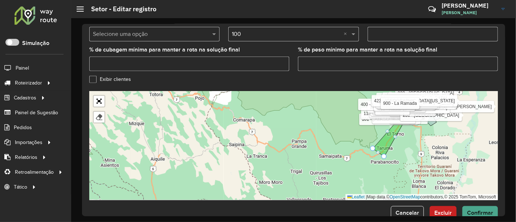
scroll to position [276, 0]
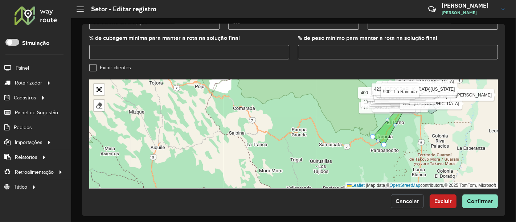
click at [415, 200] on button "Cancelar" at bounding box center [407, 202] width 33 height 14
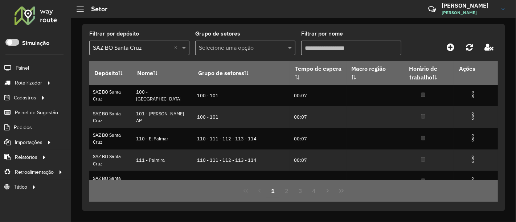
click at [160, 53] on div "Selecione um depósito × SAZ BO Santa Cruz ×" at bounding box center [139, 48] width 100 height 15
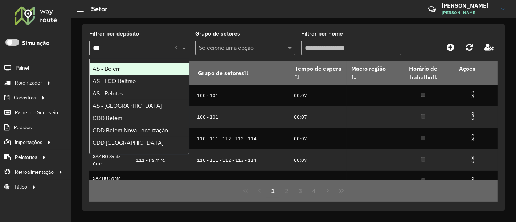
type input "****"
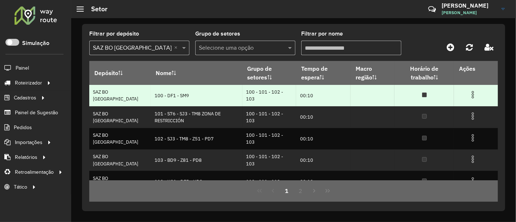
click at [469, 97] on img at bounding box center [473, 94] width 9 height 9
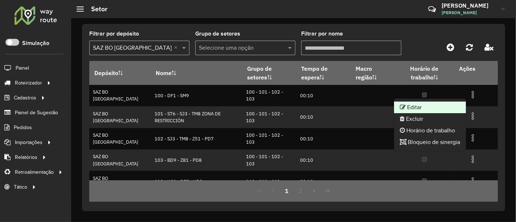
click at [455, 106] on li "Editar" at bounding box center [430, 108] width 72 height 12
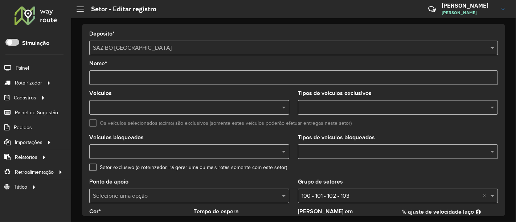
click at [285, 133] on formly-field "Os veículos selecionados (acima) são exclusivos (somente estes veículos poderão…" at bounding box center [293, 127] width 417 height 15
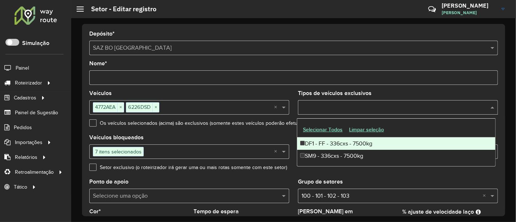
click at [318, 105] on input "text" at bounding box center [394, 107] width 189 height 9
click at [285, 118] on formly-field "Veículos 4772AEA × 6226DSD × ×" at bounding box center [189, 106] width 209 height 30
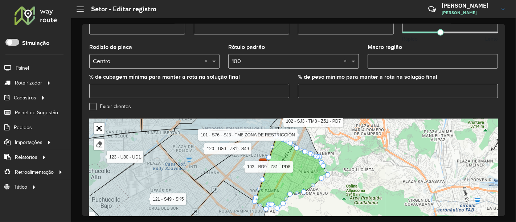
scroll to position [276, 0]
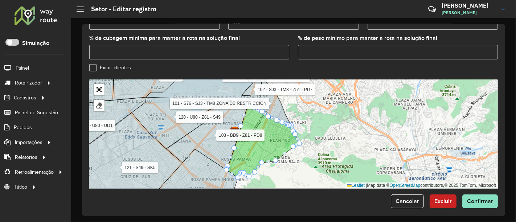
drag, startPoint x: 309, startPoint y: 130, endPoint x: 281, endPoint y: 137, distance: 29.2
click at [281, 137] on icon at bounding box center [263, 141] width 73 height 73
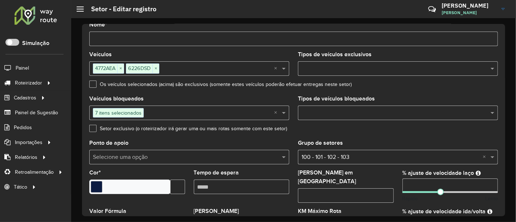
scroll to position [34, 0]
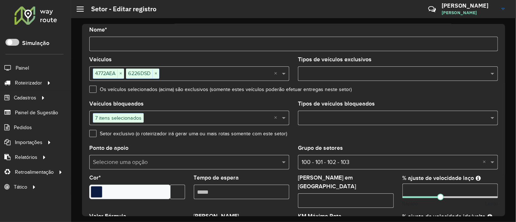
click at [305, 74] on input "text" at bounding box center [394, 74] width 189 height 9
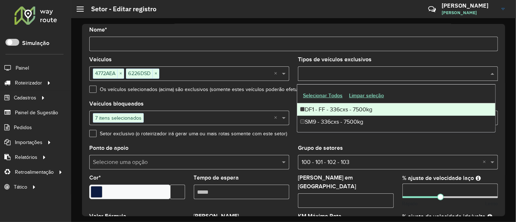
click at [267, 100] on formly-field "Os veículos selecionados (acima) são exclusivos (somente estes veículos poderão…" at bounding box center [293, 94] width 417 height 15
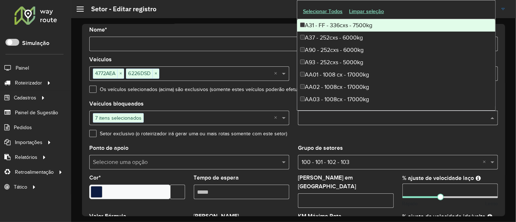
click at [324, 122] on div at bounding box center [398, 118] width 200 height 15
click at [260, 106] on div "Veículos bloqueados 7 itens selecionados ×" at bounding box center [189, 113] width 200 height 24
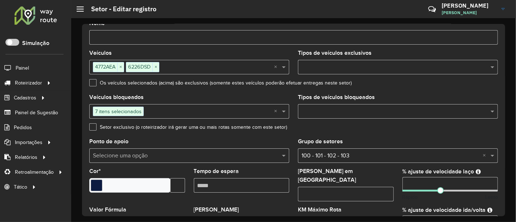
scroll to position [0, 0]
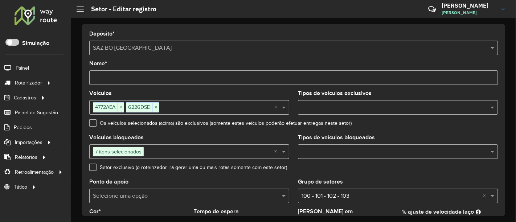
drag, startPoint x: 88, startPoint y: 93, endPoint x: 117, endPoint y: 93, distance: 28.7
click at [117, 93] on formly-field "Veículos 4772AEA × 6226DSD × ×" at bounding box center [189, 106] width 209 height 30
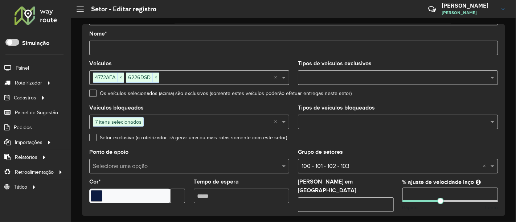
scroll to position [40, 0]
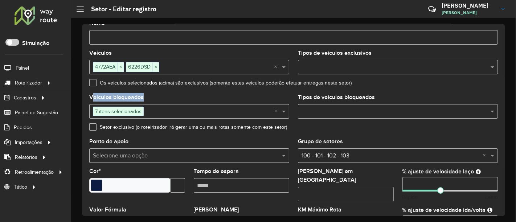
drag, startPoint x: 88, startPoint y: 97, endPoint x: 140, endPoint y: 97, distance: 51.5
click at [140, 97] on formly-field "Veículos bloqueados 7 itens selecionados ×" at bounding box center [189, 110] width 209 height 30
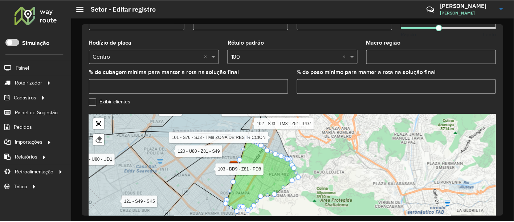
scroll to position [276, 0]
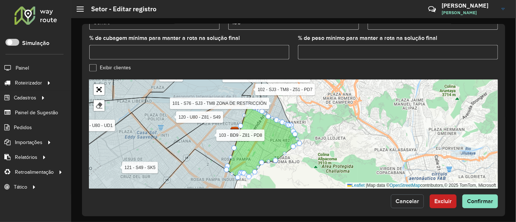
click at [407, 198] on span "Cancelar" at bounding box center [408, 201] width 24 height 6
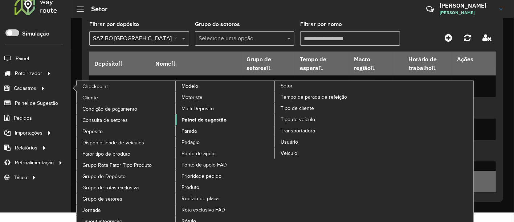
scroll to position [15, 0]
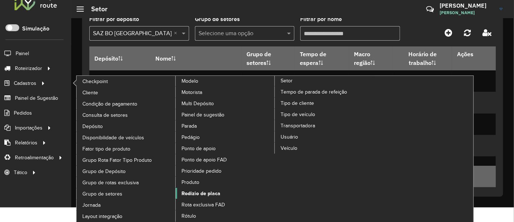
click at [187, 190] on span "Rodízio de placa" at bounding box center [200, 194] width 39 height 8
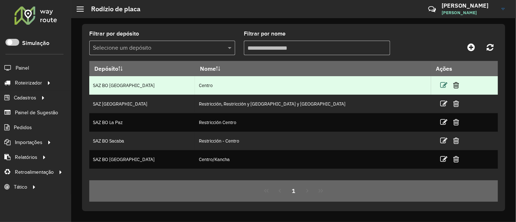
click at [441, 86] on icon at bounding box center [444, 85] width 7 height 7
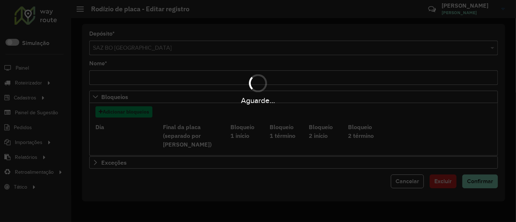
select select "*"
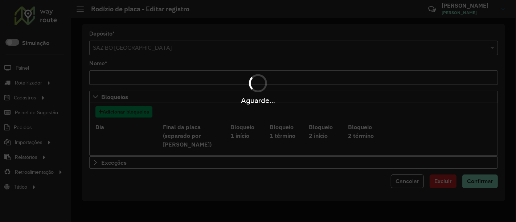
select select "*"
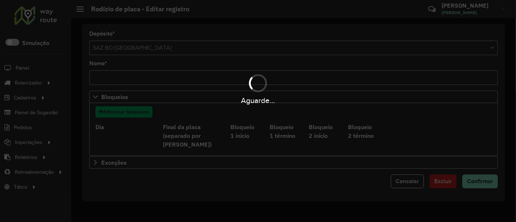
select select "*"
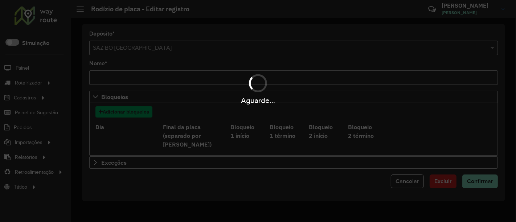
select select "*"
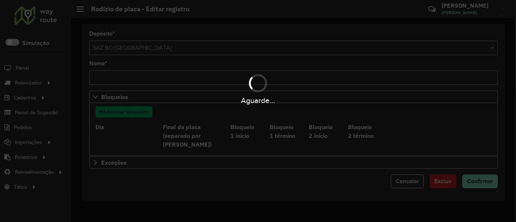
select select "*"
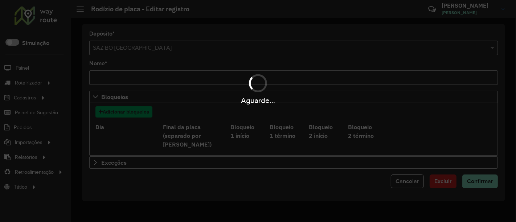
select select "*"
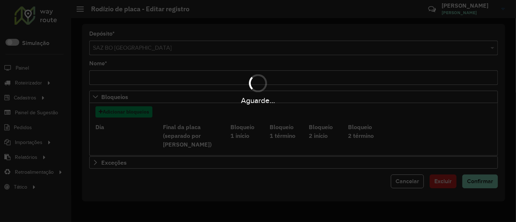
select select "*"
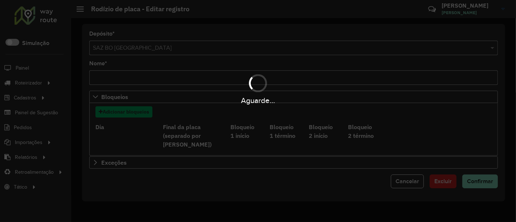
select select "*"
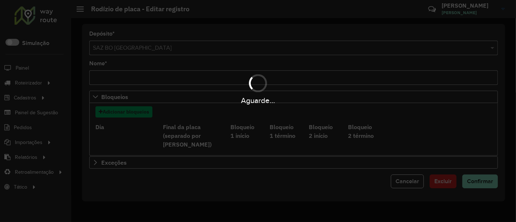
select select "*"
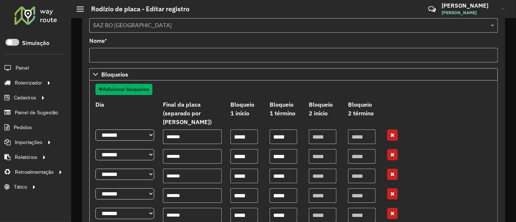
scroll to position [40, 0]
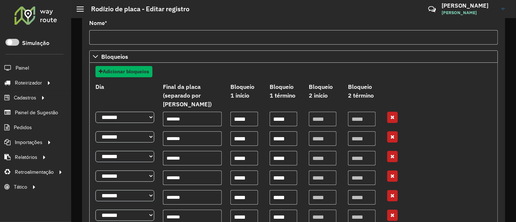
click at [144, 94] on label "Dia" at bounding box center [125, 95] width 68 height 26
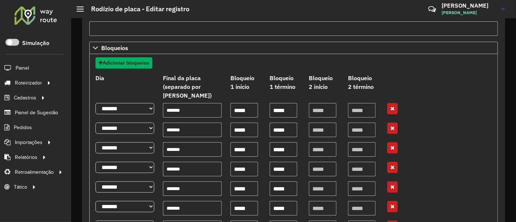
scroll to position [0, 0]
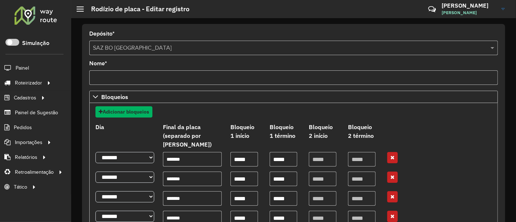
drag, startPoint x: 113, startPoint y: 79, endPoint x: 88, endPoint y: 78, distance: 24.7
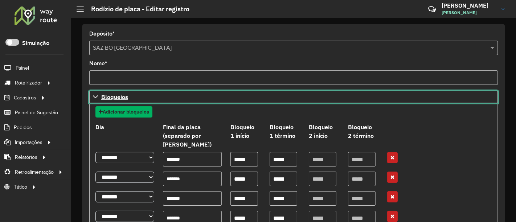
click at [95, 97] on icon at bounding box center [95, 96] width 5 height 3
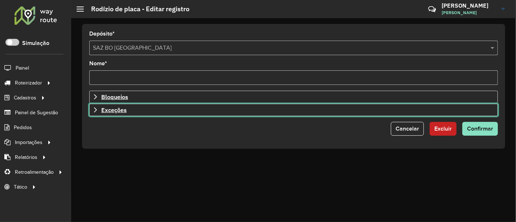
click at [95, 110] on icon at bounding box center [95, 109] width 3 height 5
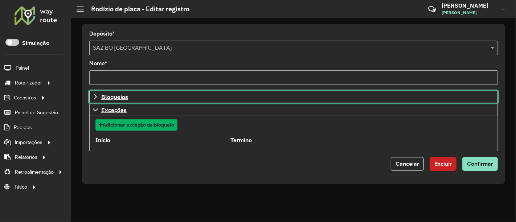
click at [91, 98] on link "Bloqueios" at bounding box center [293, 97] width 409 height 12
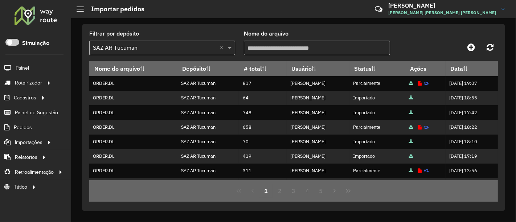
scroll to position [40, 0]
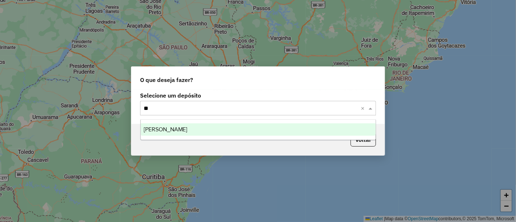
type input "***"
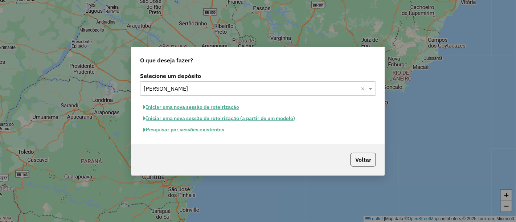
click at [197, 130] on button "Pesquisar por sessões existentes" at bounding box center [183, 129] width 87 height 11
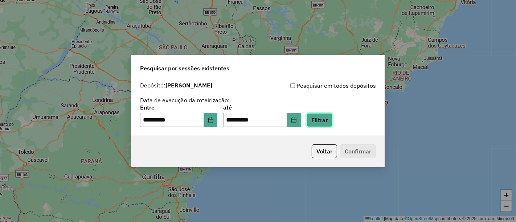
click at [317, 120] on button "Filtrar" at bounding box center [320, 120] width 26 height 14
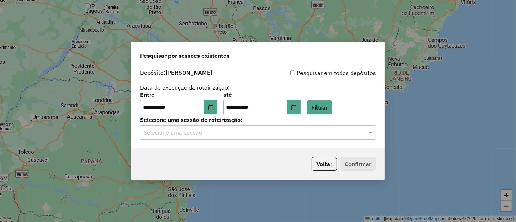
click at [231, 131] on input "text" at bounding box center [251, 132] width 214 height 9
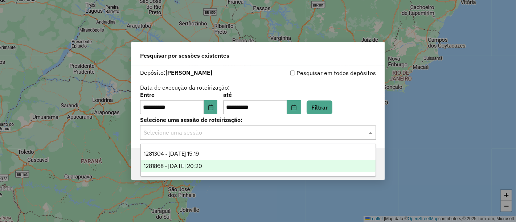
click at [225, 164] on div "1281868 - [DATE] 20:20" at bounding box center [258, 166] width 235 height 12
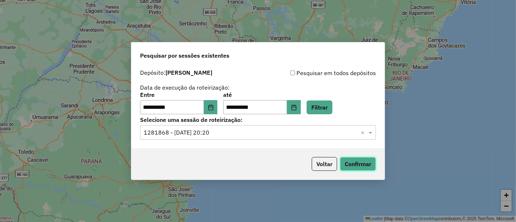
click at [363, 167] on button "Confirmar" at bounding box center [358, 164] width 36 height 14
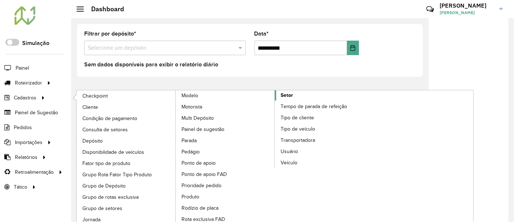
click at [284, 97] on span "Setor" at bounding box center [287, 95] width 12 height 8
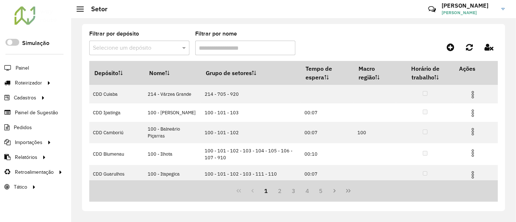
click at [152, 49] on input "text" at bounding box center [132, 48] width 78 height 9
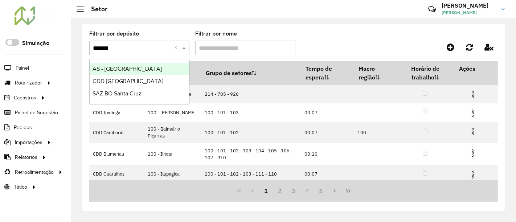
type input "********"
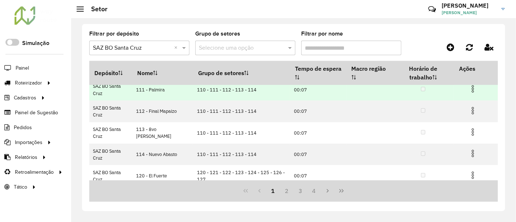
scroll to position [81, 0]
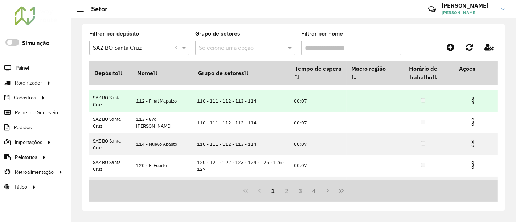
click at [470, 100] on img at bounding box center [473, 100] width 9 height 9
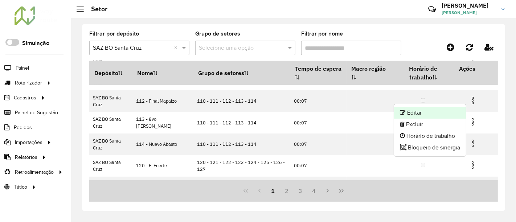
click at [437, 109] on li "Editar" at bounding box center [430, 113] width 72 height 12
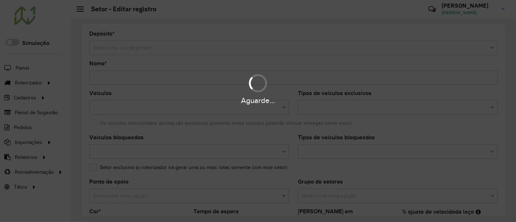
type input "**********"
type input "*******"
type input "*****"
type input "***"
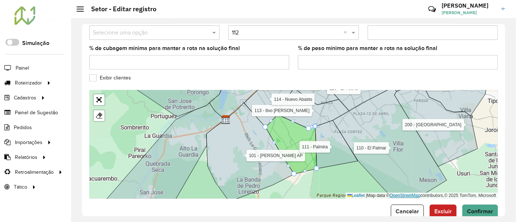
scroll to position [276, 0]
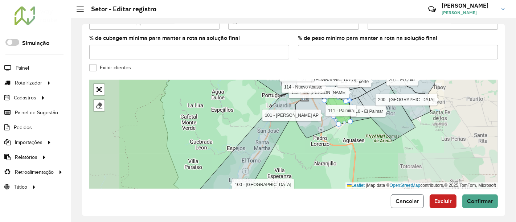
click at [402, 198] on span "Cancelar" at bounding box center [408, 201] width 24 height 6
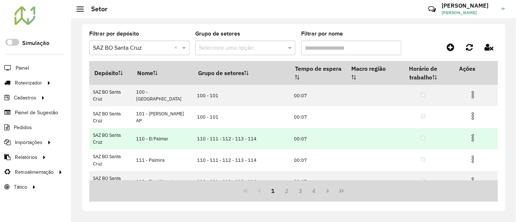
click at [470, 140] on img at bounding box center [473, 138] width 9 height 9
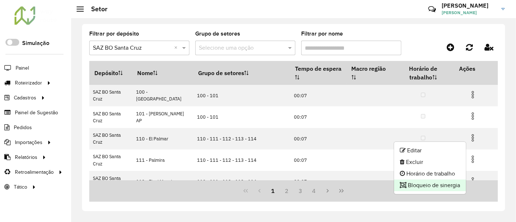
click at [412, 186] on li "Bloqueio de sinergia" at bounding box center [430, 186] width 72 height 12
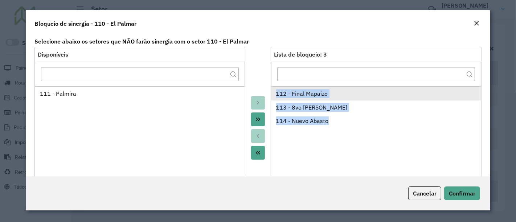
drag, startPoint x: 330, startPoint y: 127, endPoint x: 275, endPoint y: 87, distance: 67.4
click at [275, 87] on ul "112 - Final Mapaizo 113 - 8vo Santos Dumount 114 - [GEOGRAPHIC_DATA]" at bounding box center [376, 144] width 210 height 116
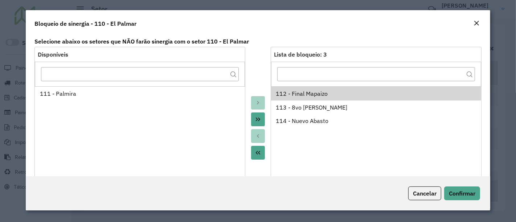
click at [266, 82] on div at bounding box center [257, 128] width 25 height 162
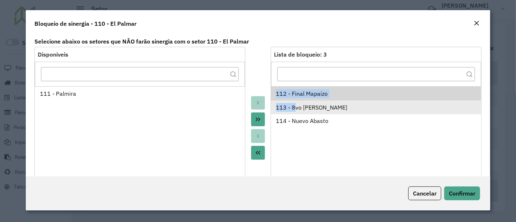
drag, startPoint x: 275, startPoint y: 93, endPoint x: 295, endPoint y: 103, distance: 23.2
click at [295, 103] on ul "112 - Final Mapaizo 113 - 8vo Santos Dumount 114 - [GEOGRAPHIC_DATA]" at bounding box center [376, 144] width 210 height 116
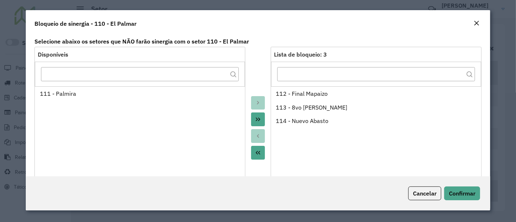
click at [254, 82] on div at bounding box center [257, 128] width 25 height 162
click at [431, 198] on button "Cancelar" at bounding box center [424, 194] width 33 height 14
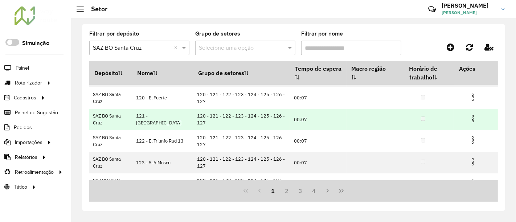
scroll to position [162, 0]
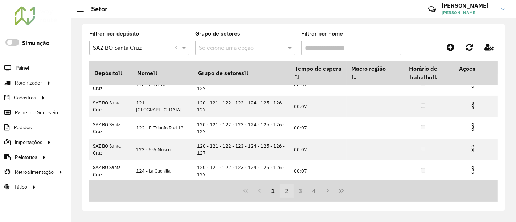
click at [283, 189] on button "2" at bounding box center [287, 191] width 14 height 14
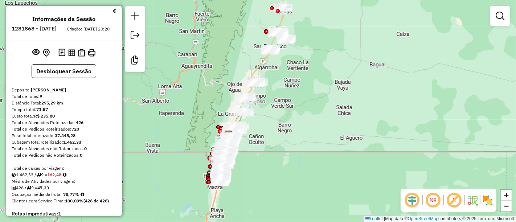
click at [231, 68] on div "Janela de atendimento Grade de atendimento Capacidade Transportadoras Veículos …" at bounding box center [258, 111] width 516 height 222
click at [37, 56] on em at bounding box center [36, 51] width 7 height 7
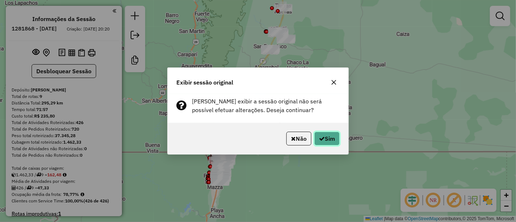
click at [323, 136] on button "Sim" at bounding box center [326, 139] width 25 height 14
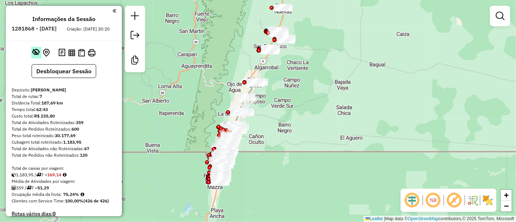
click at [38, 56] on em at bounding box center [36, 51] width 7 height 7
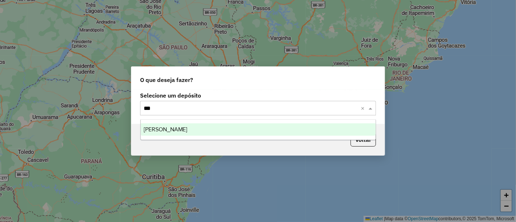
type input "****"
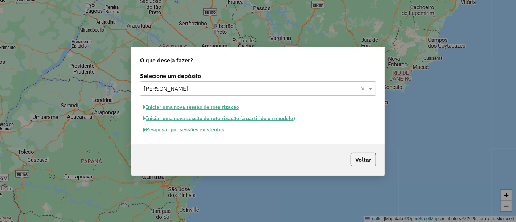
click at [217, 130] on button "Pesquisar por sessões existentes" at bounding box center [183, 129] width 87 height 11
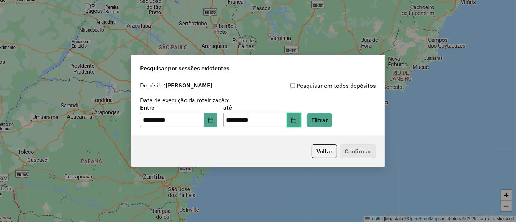
click at [299, 122] on button "Choose Date" at bounding box center [294, 120] width 14 height 15
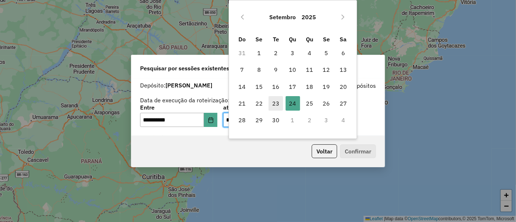
click at [274, 104] on span "23" at bounding box center [276, 103] width 15 height 15
type input "**********"
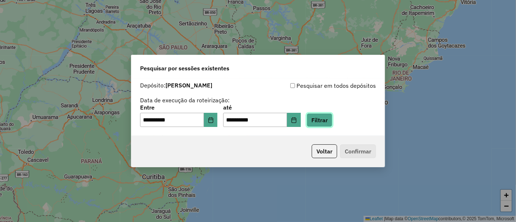
click at [323, 120] on button "Filtrar" at bounding box center [320, 120] width 26 height 14
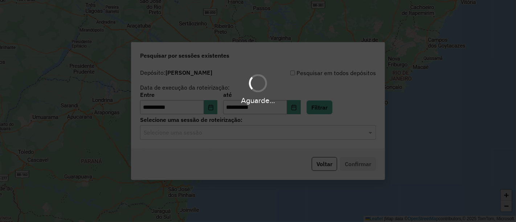
click at [231, 135] on input "text" at bounding box center [251, 132] width 214 height 9
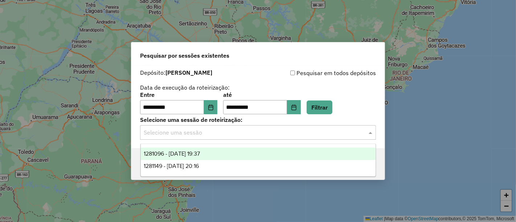
click at [200, 154] on span "1281096 - [DATE] 19:37" at bounding box center [172, 154] width 57 height 6
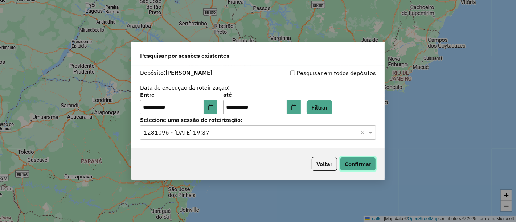
click at [355, 158] on button "Confirmar" at bounding box center [358, 164] width 36 height 14
click at [301, 110] on button "Choose Date" at bounding box center [294, 107] width 14 height 15
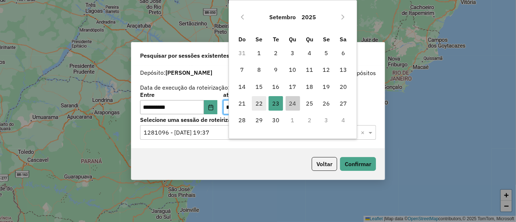
click at [257, 103] on span "22" at bounding box center [259, 103] width 15 height 15
type input "**********"
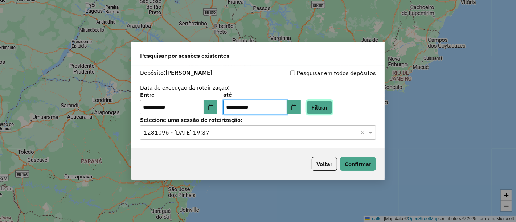
click at [325, 113] on button "Filtrar" at bounding box center [320, 108] width 26 height 14
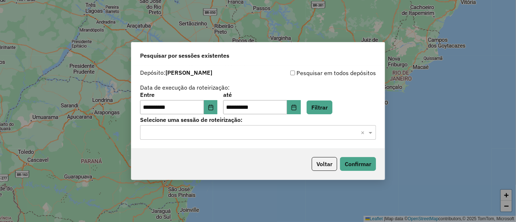
click at [222, 132] on input "text" at bounding box center [251, 132] width 214 height 9
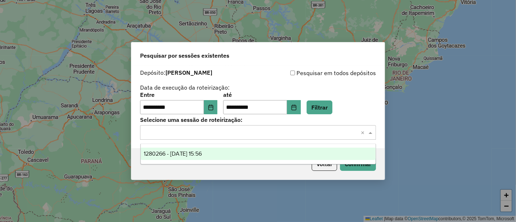
click at [201, 150] on div "1280266 - [DATE] 15:56" at bounding box center [258, 154] width 235 height 12
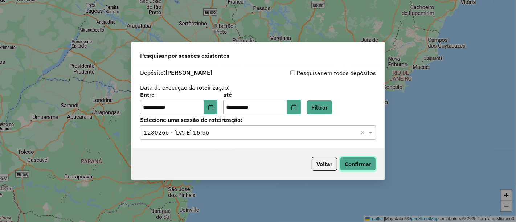
click at [350, 162] on button "Confirmar" at bounding box center [358, 164] width 36 height 14
click at [326, 164] on button "Voltar" at bounding box center [324, 164] width 25 height 14
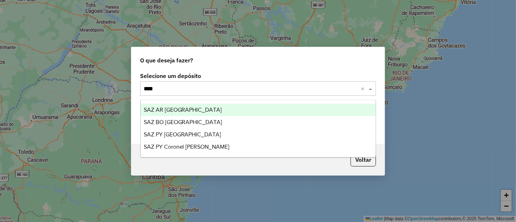
type input "*****"
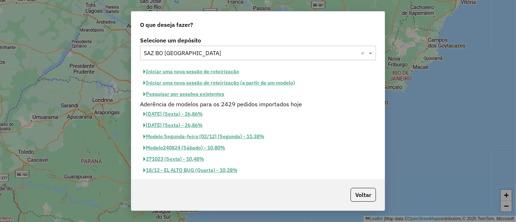
click at [209, 93] on button "Pesquisar por sessões existentes" at bounding box center [183, 94] width 87 height 11
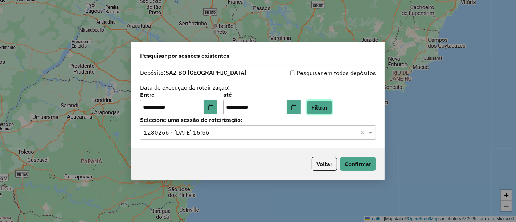
click at [332, 111] on button "Filtrar" at bounding box center [320, 108] width 26 height 14
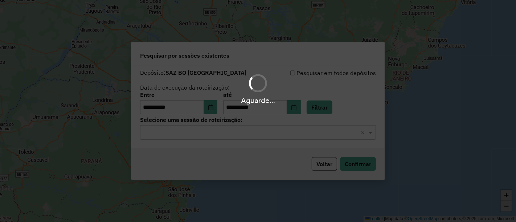
click at [303, 131] on input "text" at bounding box center [251, 132] width 214 height 9
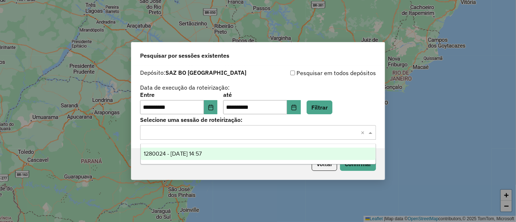
click at [202, 155] on span "1280024 - [DATE] 14:57" at bounding box center [173, 154] width 58 height 6
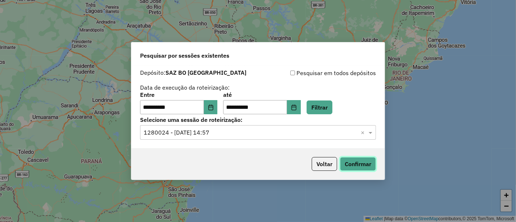
click at [354, 158] on button "Confirmar" at bounding box center [358, 164] width 36 height 14
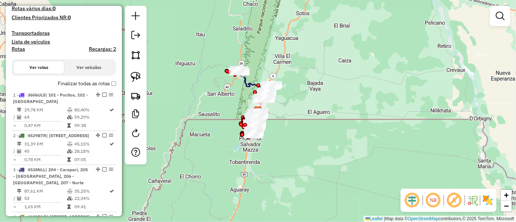
scroll to position [81, 0]
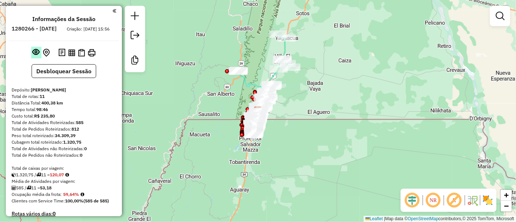
click at [33, 56] on em at bounding box center [36, 51] width 7 height 7
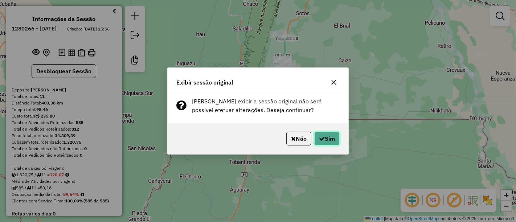
click at [327, 141] on button "Sim" at bounding box center [326, 139] width 25 height 14
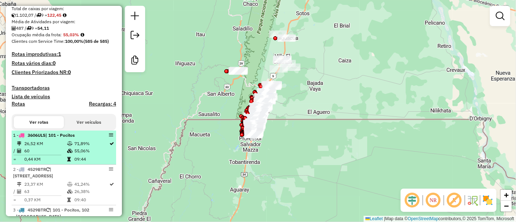
scroll to position [161, 0]
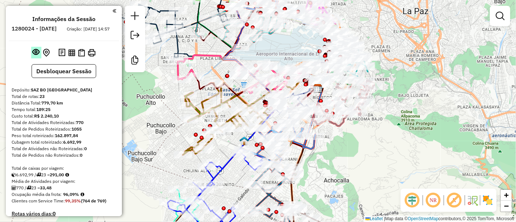
click at [34, 56] on em at bounding box center [36, 51] width 7 height 7
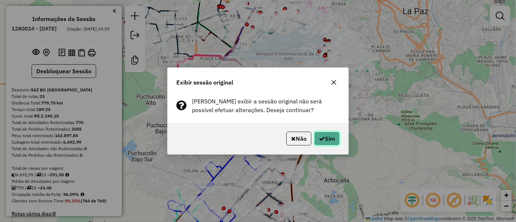
click at [326, 139] on button "Sim" at bounding box center [326, 139] width 25 height 14
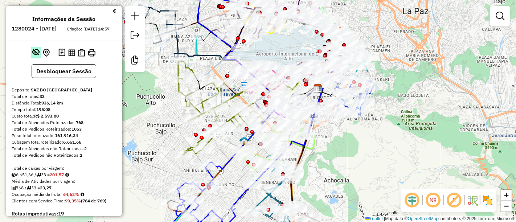
click at [34, 56] on em at bounding box center [36, 51] width 7 height 7
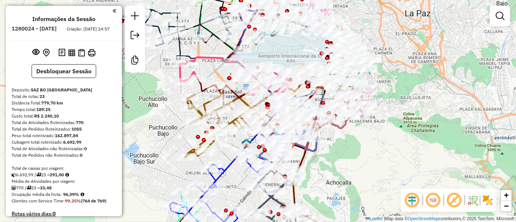
drag, startPoint x: 162, startPoint y: 114, endPoint x: 165, endPoint y: 118, distance: 5.4
click at [167, 119] on div "Janela de atendimento Grade de atendimento Capacidade Transportadoras Veículos …" at bounding box center [258, 111] width 516 height 222
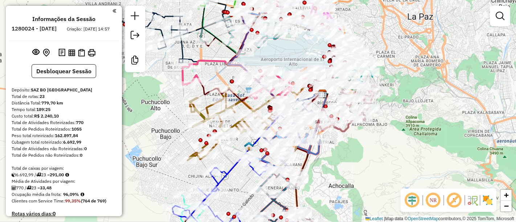
click at [491, 204] on img at bounding box center [488, 201] width 12 height 12
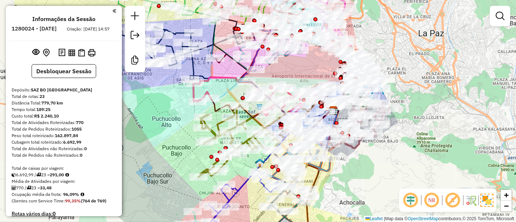
drag, startPoint x: 149, startPoint y: 103, endPoint x: 176, endPoint y: 155, distance: 58.6
click at [177, 169] on div "Janela de atendimento Grade de atendimento Capacidade Transportadoras Veículos …" at bounding box center [258, 111] width 516 height 222
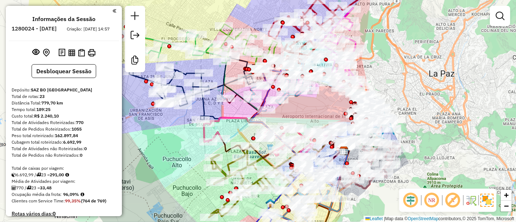
drag, startPoint x: 180, startPoint y: 35, endPoint x: 171, endPoint y: 23, distance: 15.0
click at [172, 24] on div "Janela de atendimento Grade de atendimento Capacidade Transportadoras Veículos …" at bounding box center [258, 111] width 516 height 222
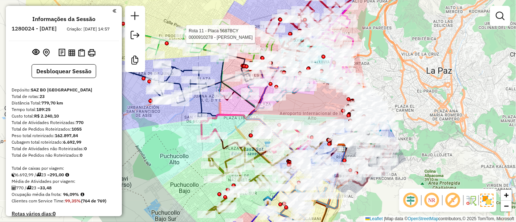
drag, startPoint x: 270, startPoint y: 8, endPoint x: 254, endPoint y: 53, distance: 48.3
click at [254, 53] on div "Rota 11 - Placa 5687BCY 0000910278 - [PERSON_NAME] 3 - Placa 4516RSN 0000102893…" at bounding box center [258, 111] width 516 height 222
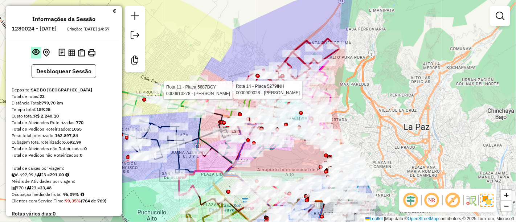
click at [33, 56] on em at bounding box center [36, 51] width 7 height 7
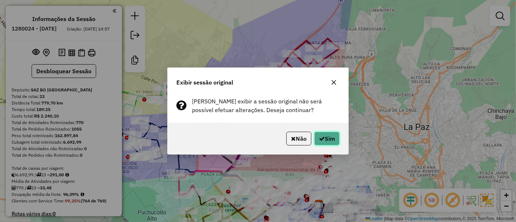
click at [319, 137] on icon "button" at bounding box center [322, 139] width 6 height 6
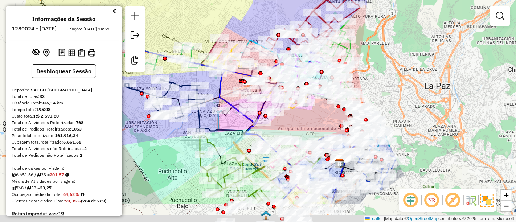
drag, startPoint x: 284, startPoint y: 162, endPoint x: 305, endPoint y: 120, distance: 47.2
click at [305, 120] on div "Rota 24 - Placa 5753UBU 0000849428 - T. [PERSON_NAME] de atendimento Grade de a…" at bounding box center [258, 111] width 516 height 222
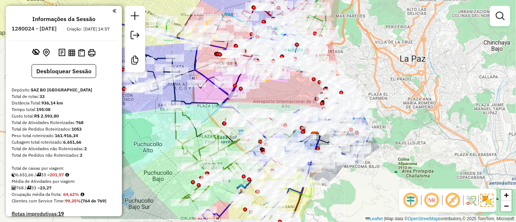
drag, startPoint x: 319, startPoint y: 112, endPoint x: 292, endPoint y: 84, distance: 39.0
click at [292, 84] on div "Janela de atendimento Grade de atendimento Capacidade Transportadoras Veículos …" at bounding box center [258, 111] width 516 height 222
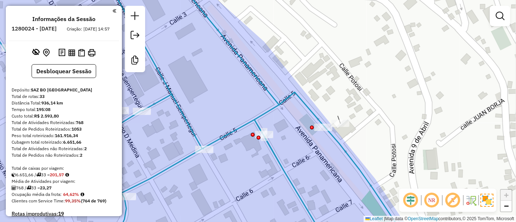
click at [331, 111] on div "Janela de atendimento Grade de atendimento Capacidade Transportadoras Veículos …" at bounding box center [258, 111] width 516 height 222
click at [319, 115] on icon at bounding box center [196, 111] width 430 height 267
select select "**********"
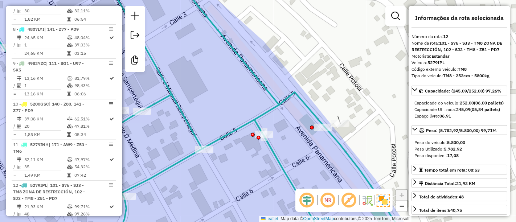
scroll to position [716, 0]
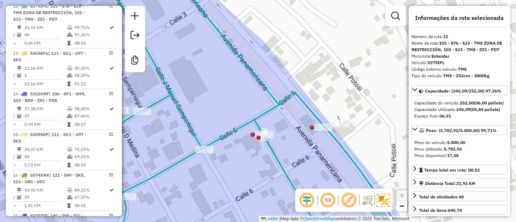
click at [299, 118] on div "Janela de atendimento Grade de atendimento Capacidade Transportadoras Veículos …" at bounding box center [258, 111] width 516 height 222
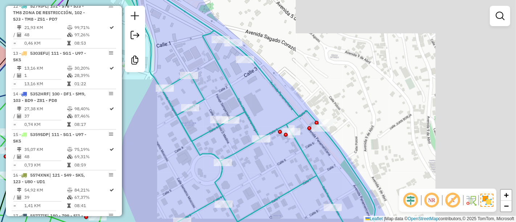
drag, startPoint x: 360, startPoint y: 147, endPoint x: 353, endPoint y: 59, distance: 88.5
click at [354, 61] on div "Rota 12 - Placa 5279IPL 0000845167 - T. [PERSON_NAME] de atendimento Grade de a…" at bounding box center [258, 111] width 516 height 222
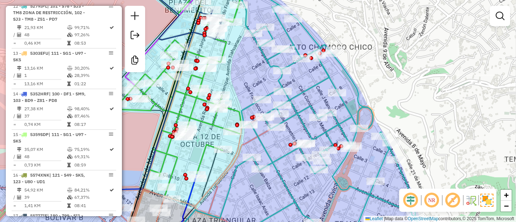
click at [331, 58] on icon at bounding box center [330, 111] width 195 height 267
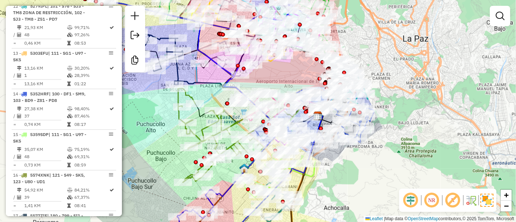
drag, startPoint x: 151, startPoint y: 126, endPoint x: 209, endPoint y: 175, distance: 75.5
click at [209, 175] on div "Janela de atendimento Grade de atendimento Capacidade Transportadoras Veículos …" at bounding box center [258, 111] width 516 height 222
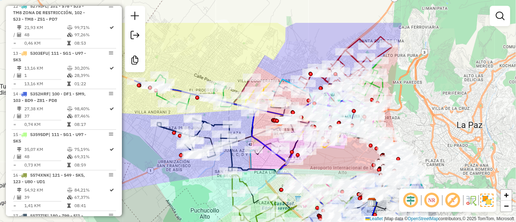
drag, startPoint x: 191, startPoint y: 172, endPoint x: 191, endPoint y: 182, distance: 10.2
click at [191, 191] on div "Rota 16 - Placa 5574XNK 0000081282 - AG. [PERSON_NAME] QUISPE Janela de atendim…" at bounding box center [258, 111] width 516 height 222
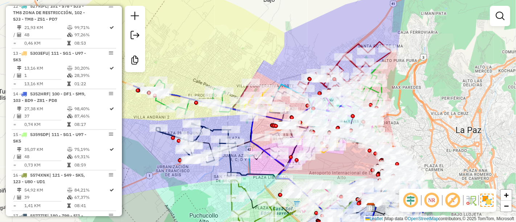
drag, startPoint x: 193, startPoint y: 71, endPoint x: 200, endPoint y: 75, distance: 7.7
click at [269, 89] on div "Rota 16 - Placa 5574XNK 0000081282 - AG. [PERSON_NAME] QUISPE Janela de atendim…" at bounding box center [258, 111] width 516 height 222
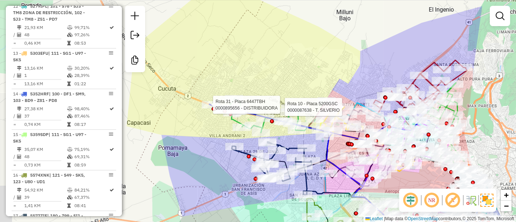
select select "**********"
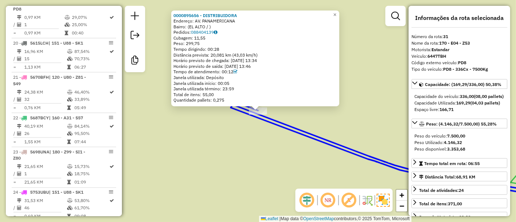
scroll to position [1454, 0]
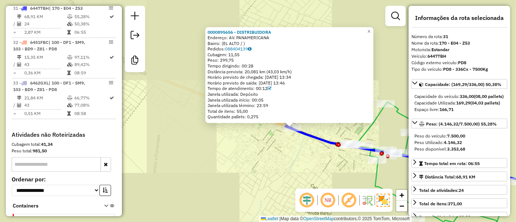
click at [315, 138] on icon at bounding box center [426, 159] width 282 height 67
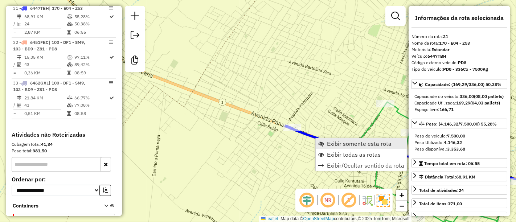
click at [331, 143] on span "Exibir somente esta rota" at bounding box center [359, 144] width 65 height 6
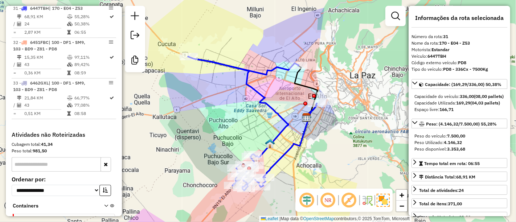
click at [259, 91] on icon at bounding box center [252, 124] width 129 height 134
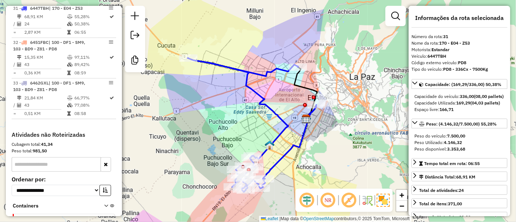
click at [258, 94] on icon at bounding box center [252, 125] width 129 height 134
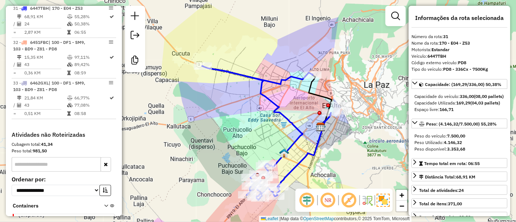
drag, startPoint x: 206, startPoint y: 60, endPoint x: 221, endPoint y: 69, distance: 17.6
click at [221, 69] on icon at bounding box center [266, 133] width 129 height 134
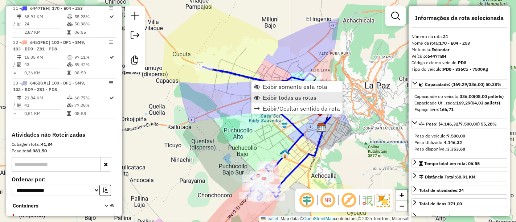
click at [279, 95] on span "Exibir todas as rotas" at bounding box center [290, 98] width 54 height 6
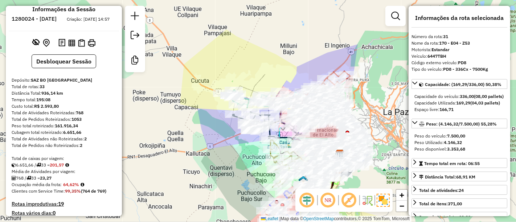
scroll to position [0, 0]
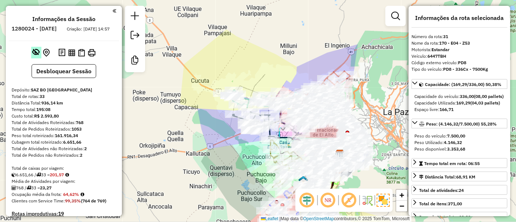
click at [33, 56] on em at bounding box center [36, 51] width 7 height 7
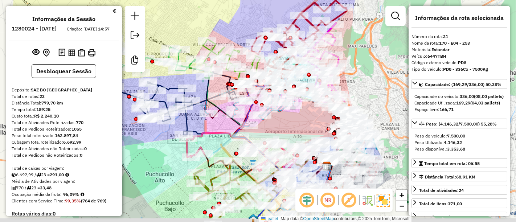
drag, startPoint x: 188, startPoint y: 109, endPoint x: 171, endPoint y: 83, distance: 31.7
click at [171, 83] on div "Janela de atendimento Grade de atendimento Capacidade Transportadoras Veículos …" at bounding box center [258, 111] width 516 height 222
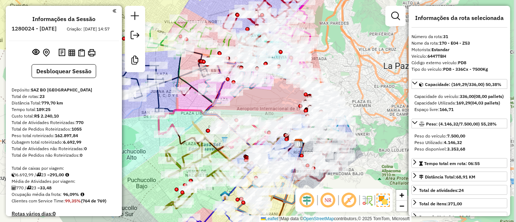
drag, startPoint x: 291, startPoint y: 123, endPoint x: 263, endPoint y: 100, distance: 36.6
click at [263, 100] on div "Janela de atendimento Grade de atendimento Capacidade Transportadoras Veículos …" at bounding box center [258, 111] width 516 height 222
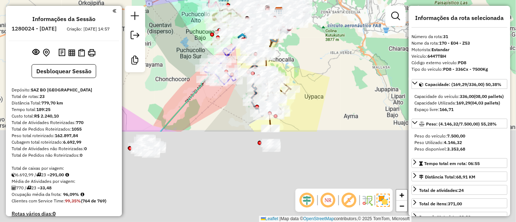
drag, startPoint x: 310, startPoint y: 163, endPoint x: 305, endPoint y: 45, distance: 118.1
click at [305, 45] on div "Janela de atendimento Grade de atendimento Capacidade Transportadoras Veículos …" at bounding box center [258, 111] width 516 height 222
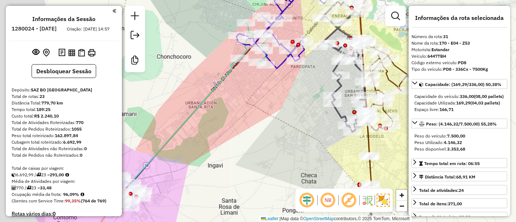
drag, startPoint x: 237, startPoint y: 86, endPoint x: 298, endPoint y: 94, distance: 61.4
click at [298, 94] on div "Rota 20 - Placa 4807LYI 0000045356 - T.MAYORISTA Rota 17 - Placa 5580TXG 000087…" at bounding box center [258, 111] width 516 height 222
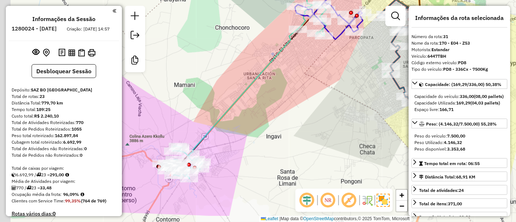
click at [292, 82] on div "Rota 20 - Placa 4807LYI 0000045356 - T.MAYORISTA Rota 17 - Placa 5580TXG 000087…" at bounding box center [258, 111] width 516 height 222
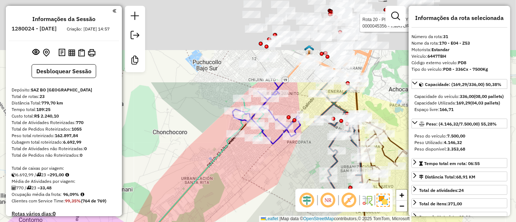
drag, startPoint x: 290, startPoint y: 89, endPoint x: 218, endPoint y: 200, distance: 132.7
click at [218, 201] on div "Rota 20 - Placa 4807LYI 0000045356 - T.MAYORISTA Rota 17 - Placa 5580TXG 000087…" at bounding box center [258, 111] width 516 height 222
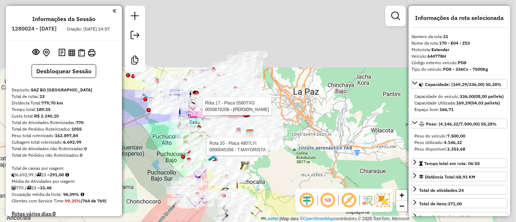
drag, startPoint x: 194, startPoint y: 95, endPoint x: 151, endPoint y: 169, distance: 85.5
click at [151, 169] on div "Rota 20 - Placa 4807LYI 0000045356 - T.MAYORISTA Rota 17 - Placa 5580TXG 000087…" at bounding box center [258, 111] width 516 height 222
